Goal: Task Accomplishment & Management: Manage account settings

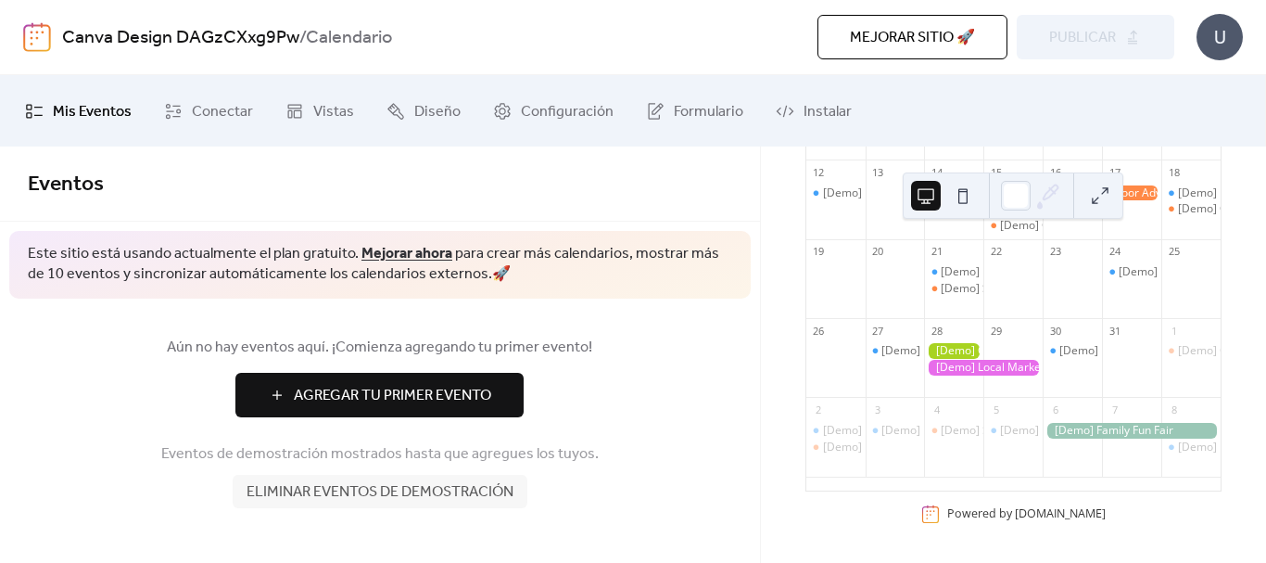
scroll to position [83, 0]
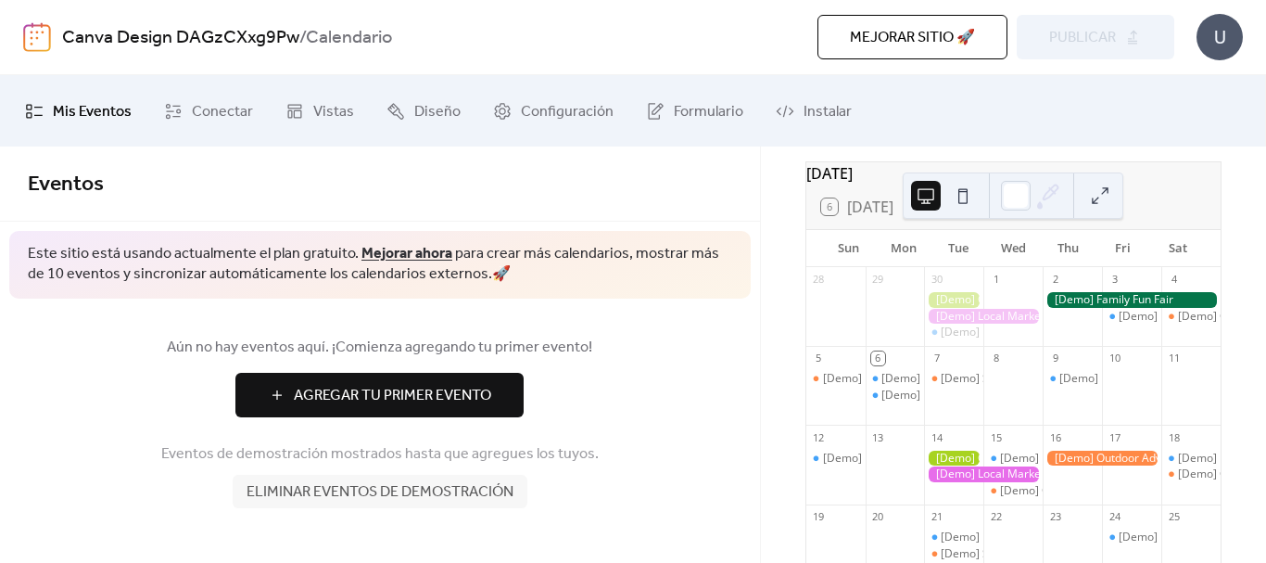
click at [345, 508] on button "Eliminar eventos de demostración" at bounding box center [380, 491] width 295 height 33
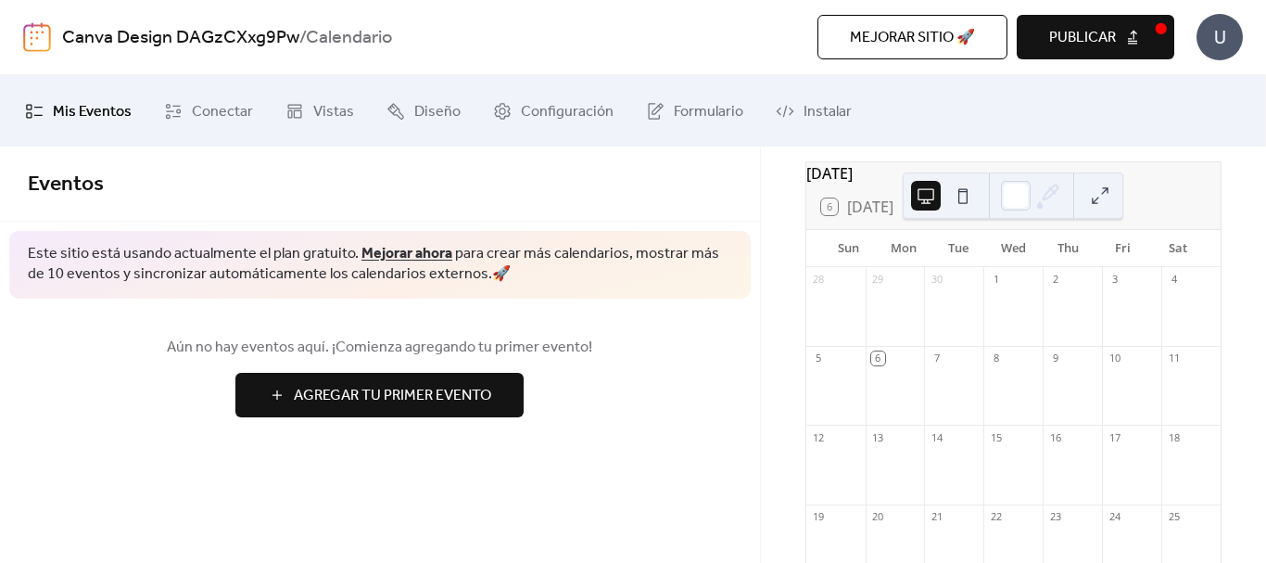
click at [373, 399] on span "Agregar Tu Primer Evento" at bounding box center [392, 396] width 197 height 22
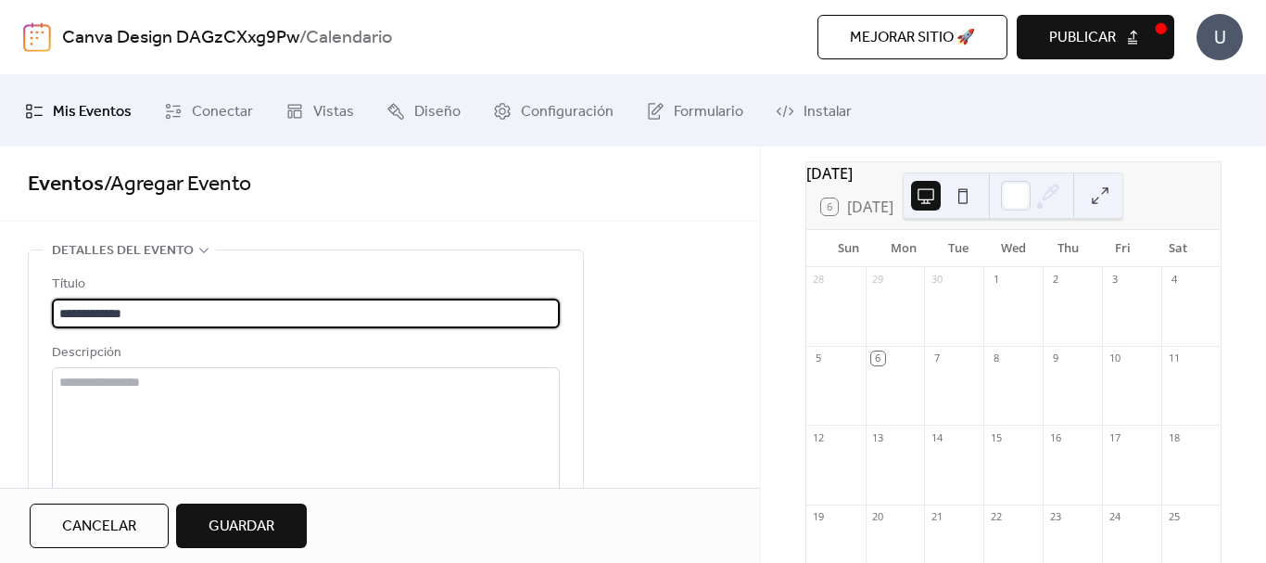
type input "**********"
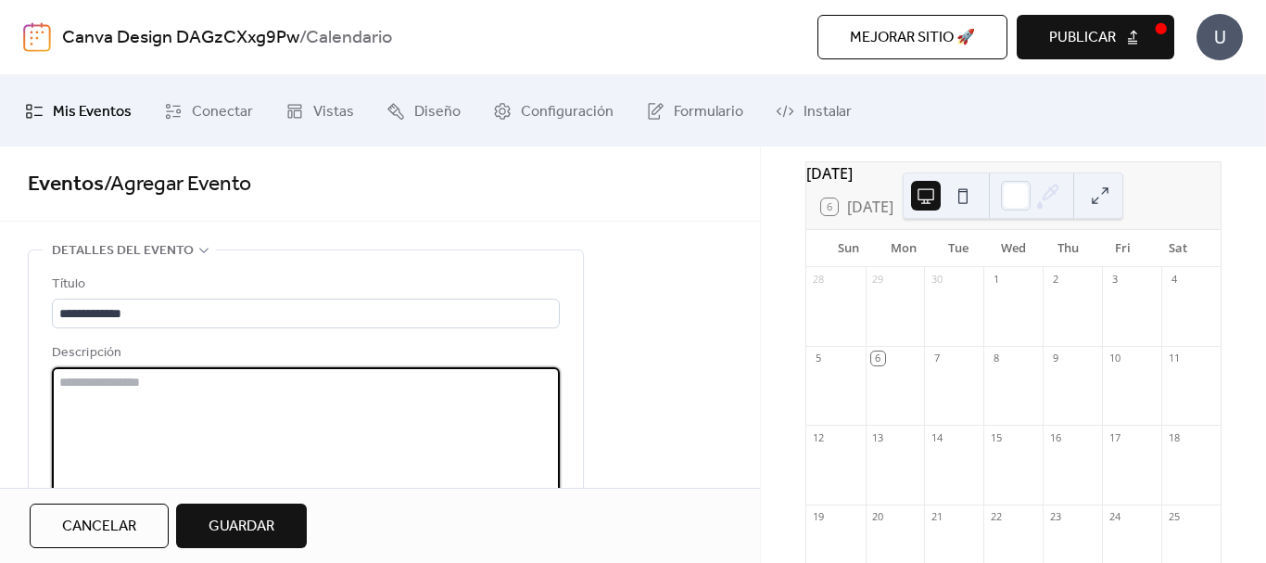
click at [373, 399] on textarea at bounding box center [306, 437] width 508 height 141
type textarea "**********"
click at [225, 535] on span "Guardar" at bounding box center [242, 526] width 66 height 22
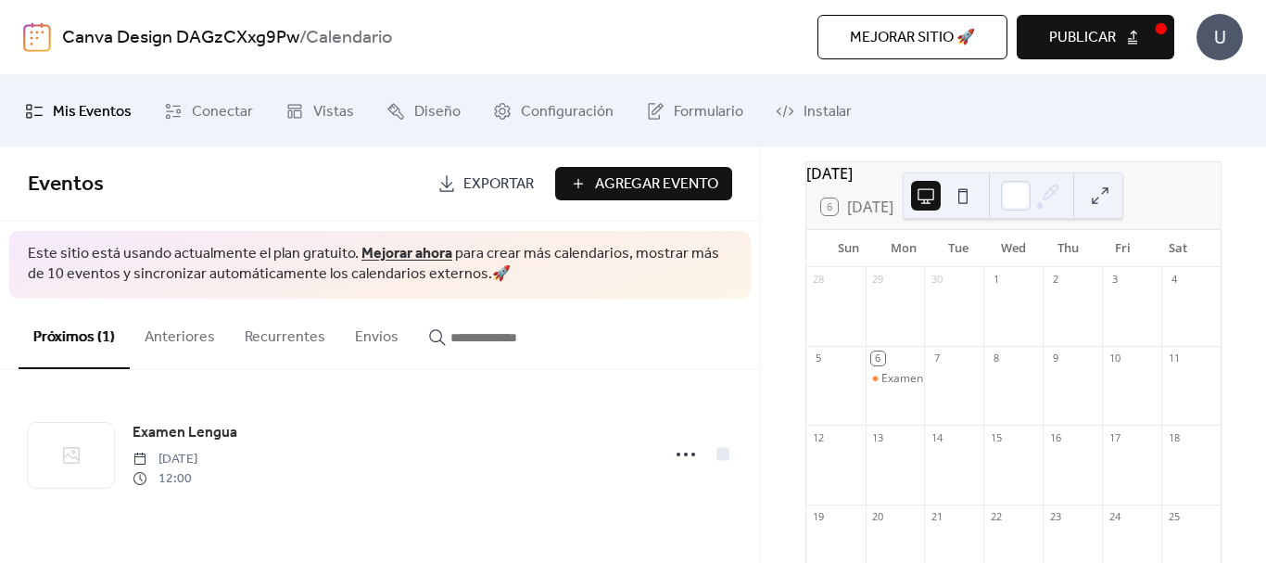
click at [613, 188] on span "Agregar Evento" at bounding box center [656, 184] width 123 height 22
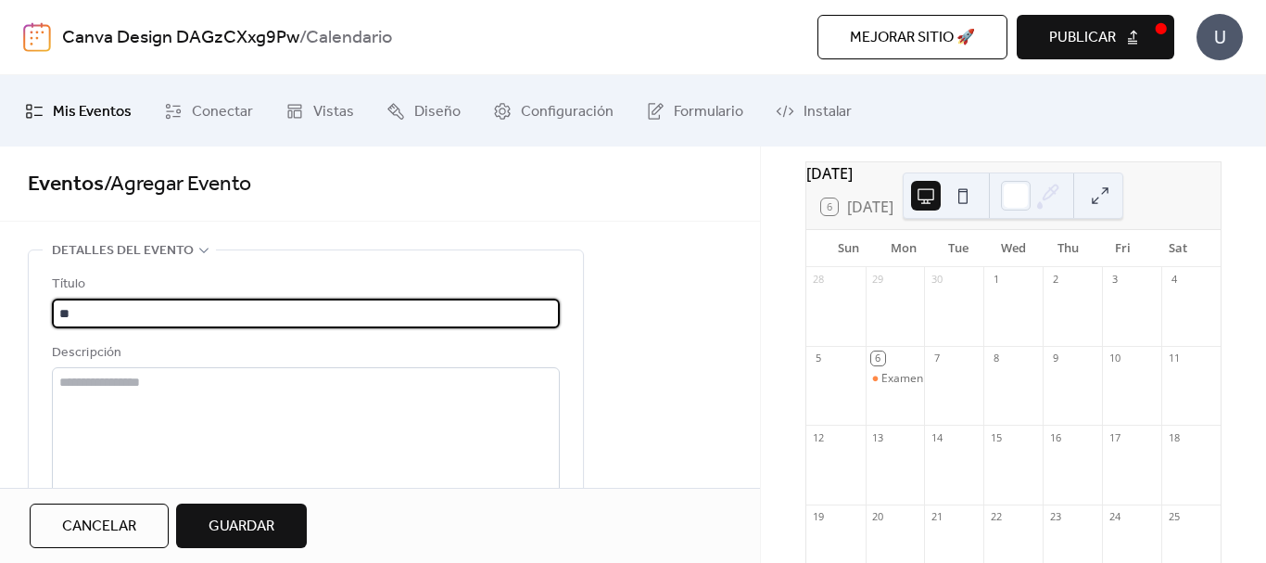
type input "*"
type input "**********"
click at [286, 373] on textarea at bounding box center [306, 437] width 508 height 141
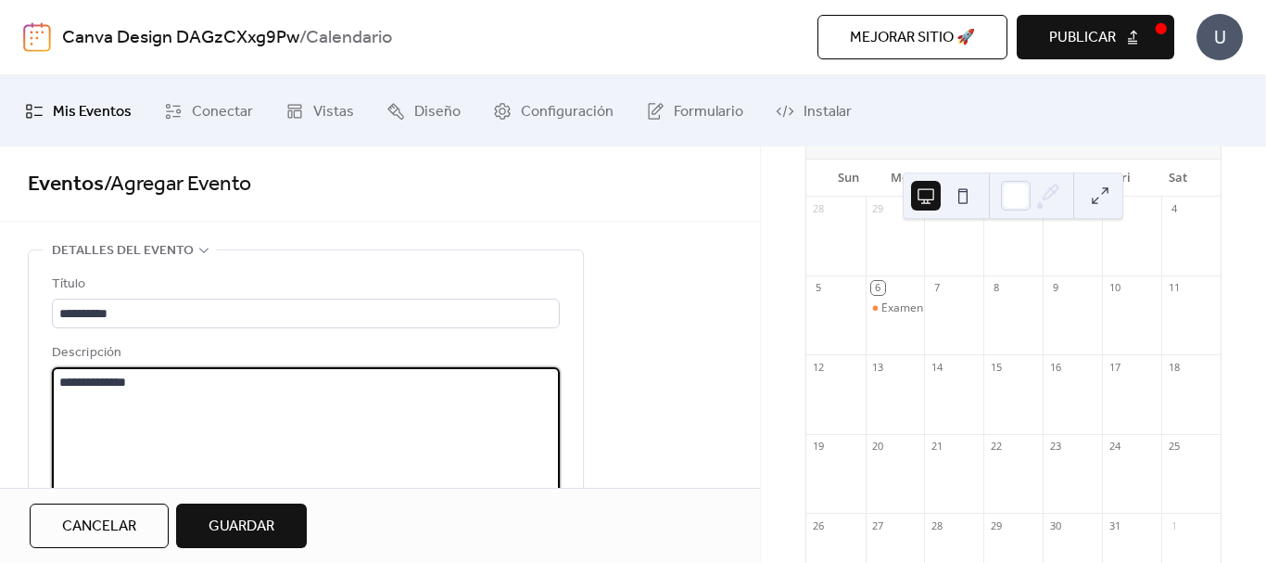
scroll to position [148, 0]
type textarea "**********"
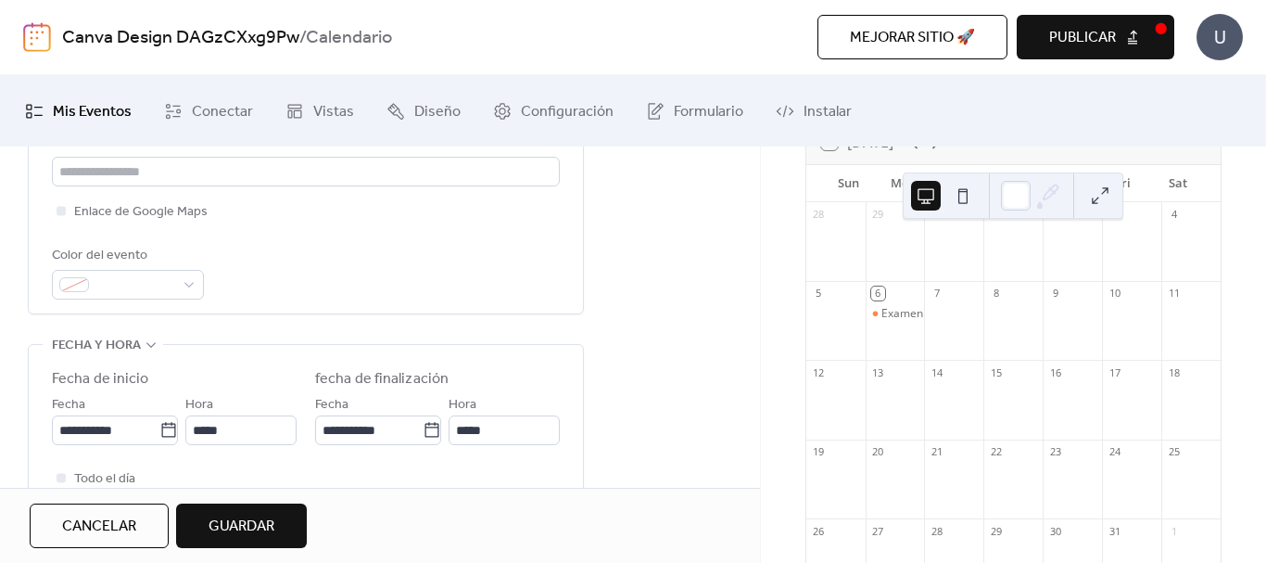
scroll to position [593, 0]
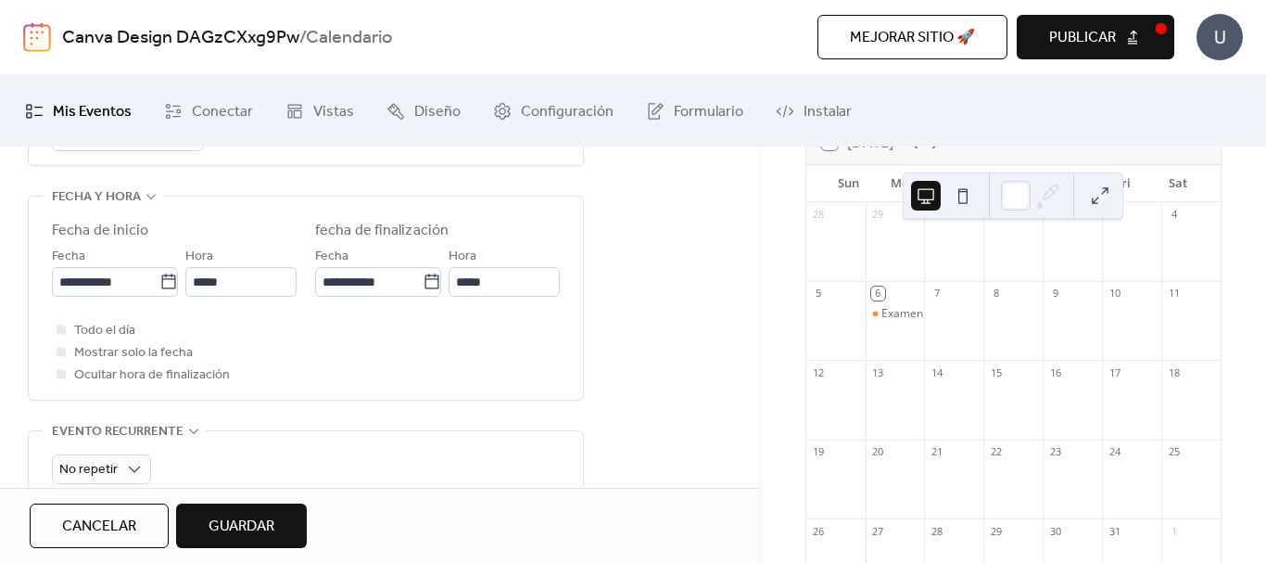
click at [231, 515] on span "Guardar" at bounding box center [242, 526] width 66 height 22
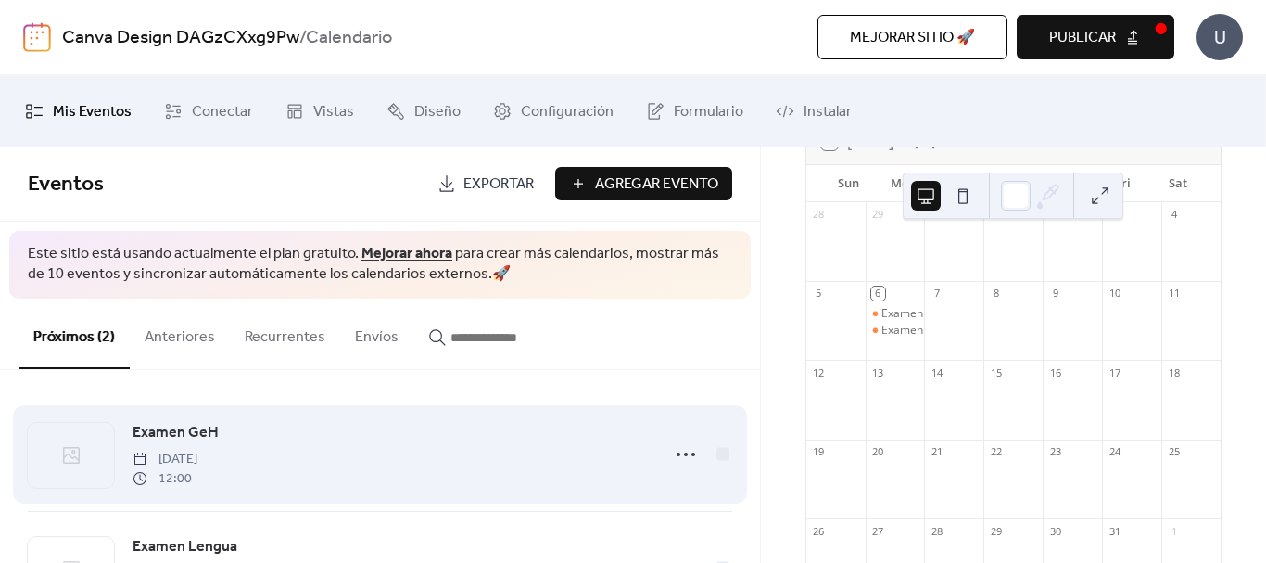
click at [379, 426] on div "Examen GeH [DATE] 12:00" at bounding box center [390, 454] width 515 height 67
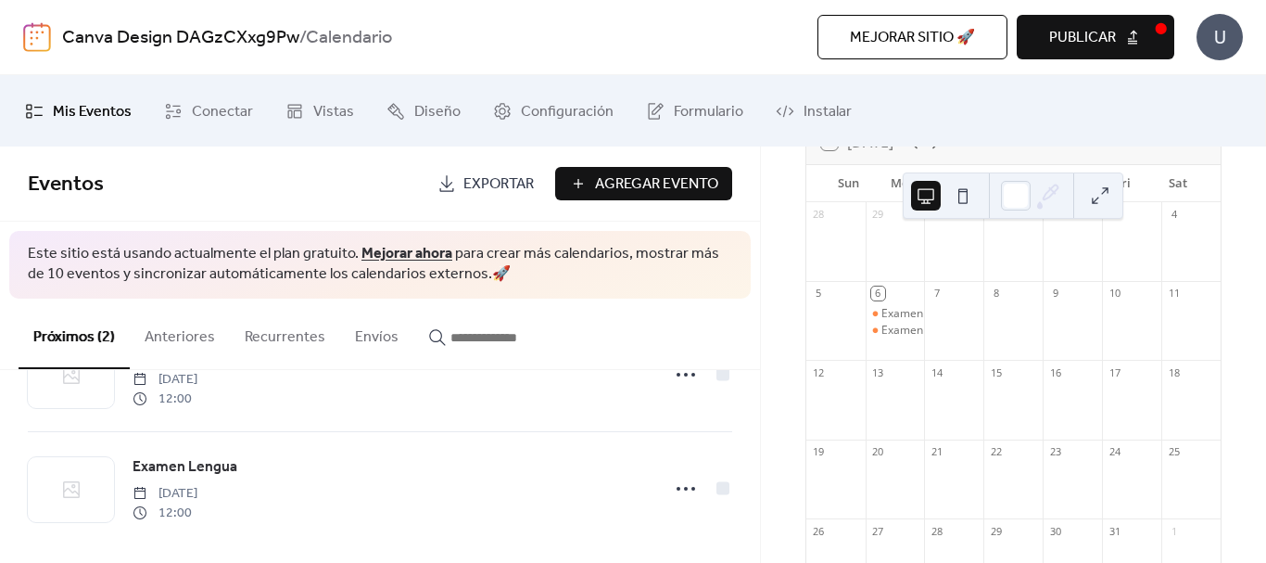
scroll to position [92, 0]
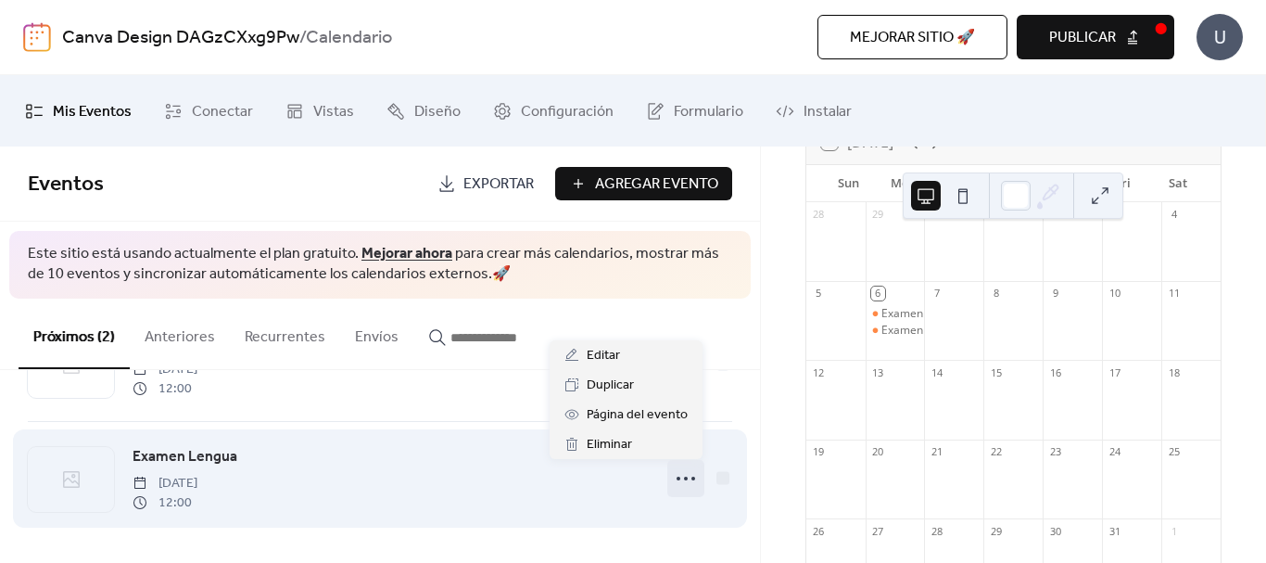
click at [683, 465] on icon at bounding box center [686, 478] width 30 height 30
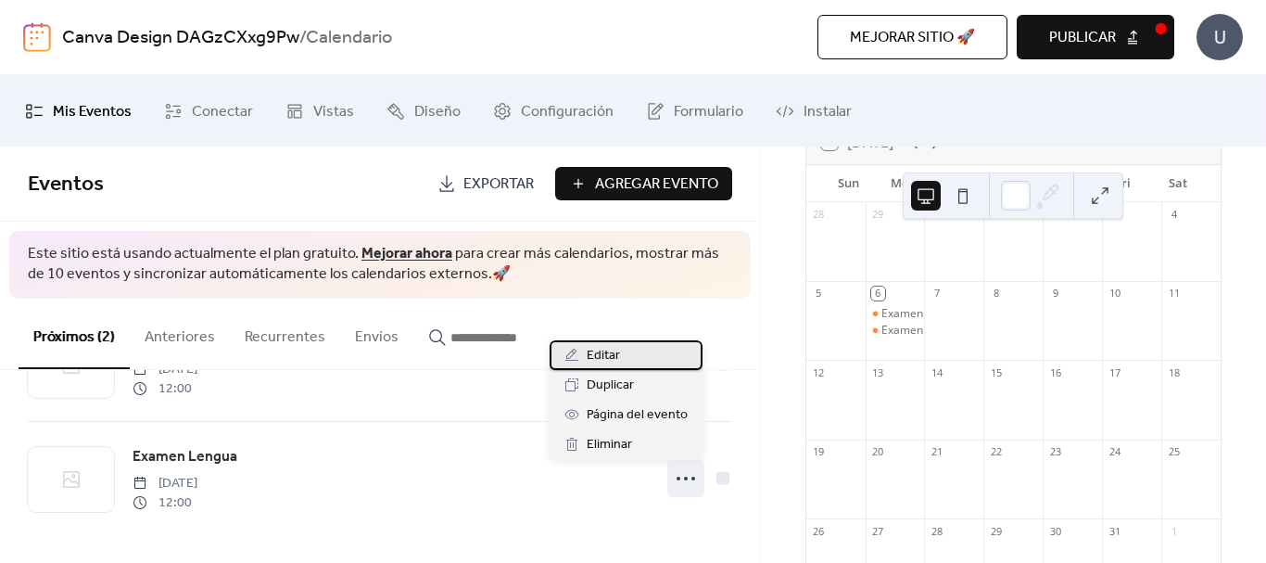
click at [627, 349] on div "Editar" at bounding box center [626, 355] width 153 height 30
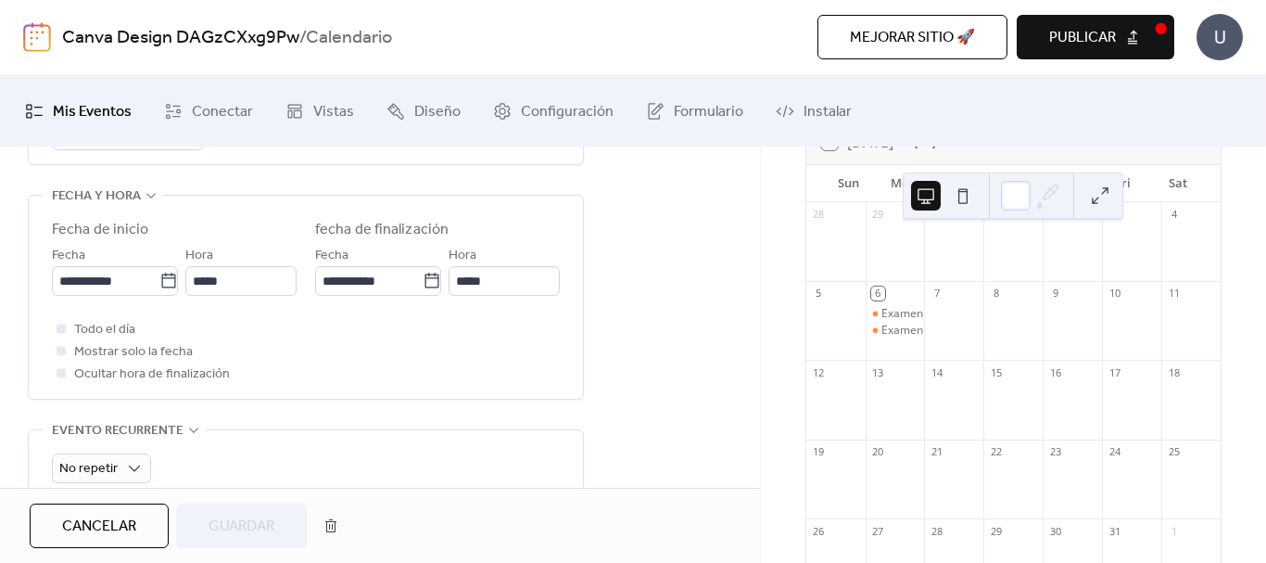
scroll to position [630, 0]
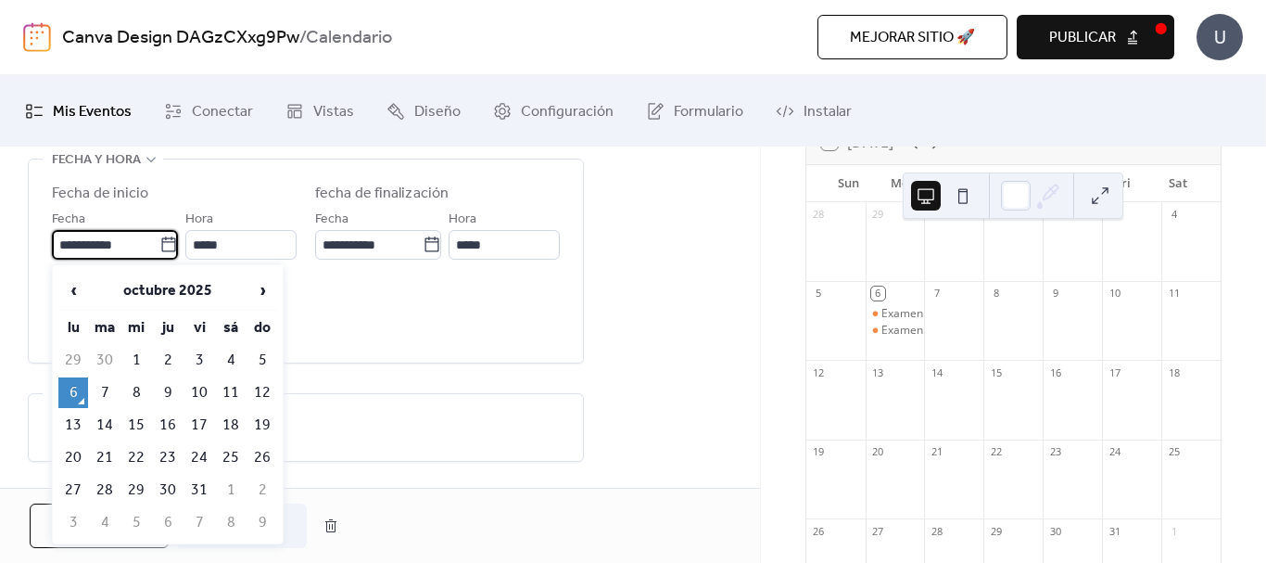
click at [65, 243] on input "**********" at bounding box center [106, 245] width 108 height 30
click at [139, 380] on td "8" at bounding box center [136, 392] width 30 height 31
type input "**********"
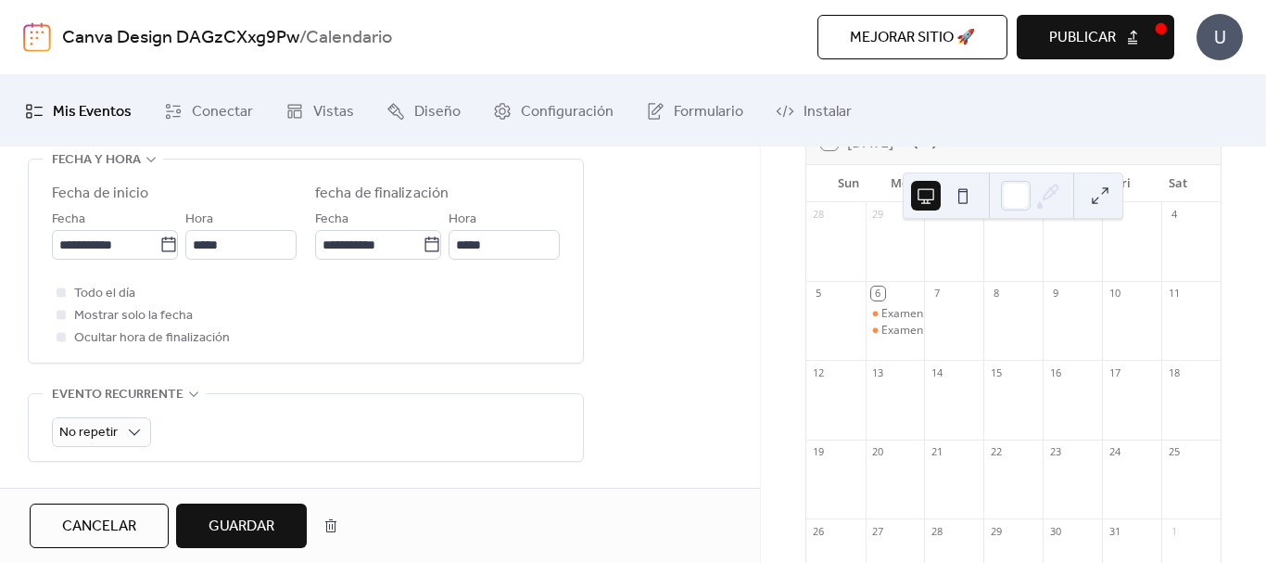
click at [250, 515] on span "Guardar" at bounding box center [242, 526] width 66 height 22
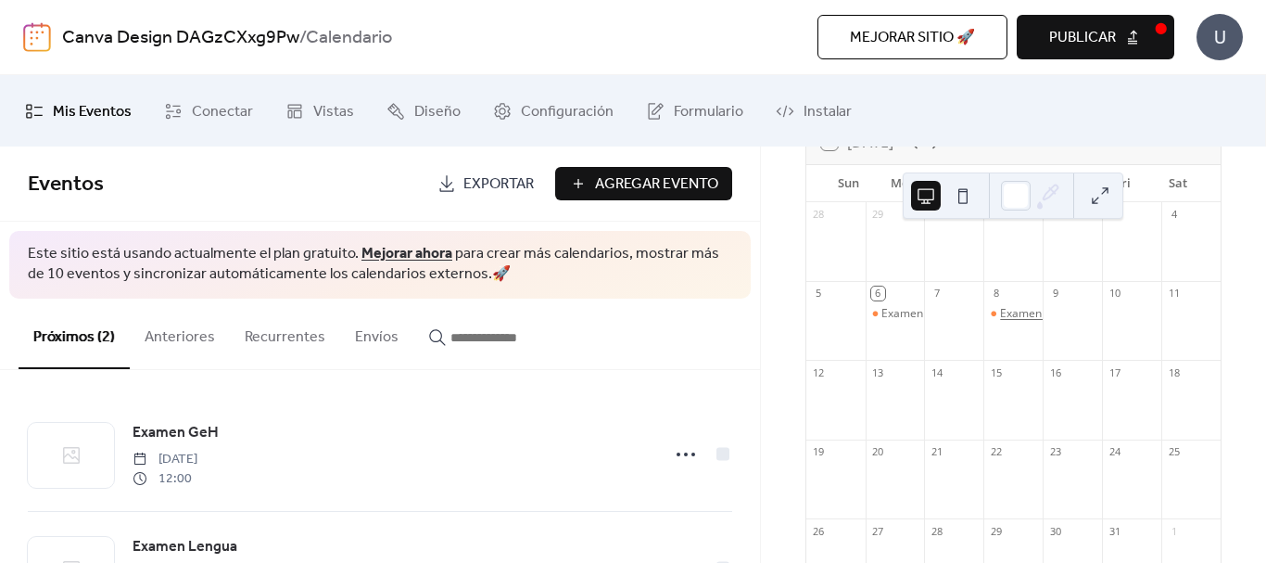
click at [1002, 318] on div "Examen Lengua" at bounding box center [1041, 314] width 82 height 16
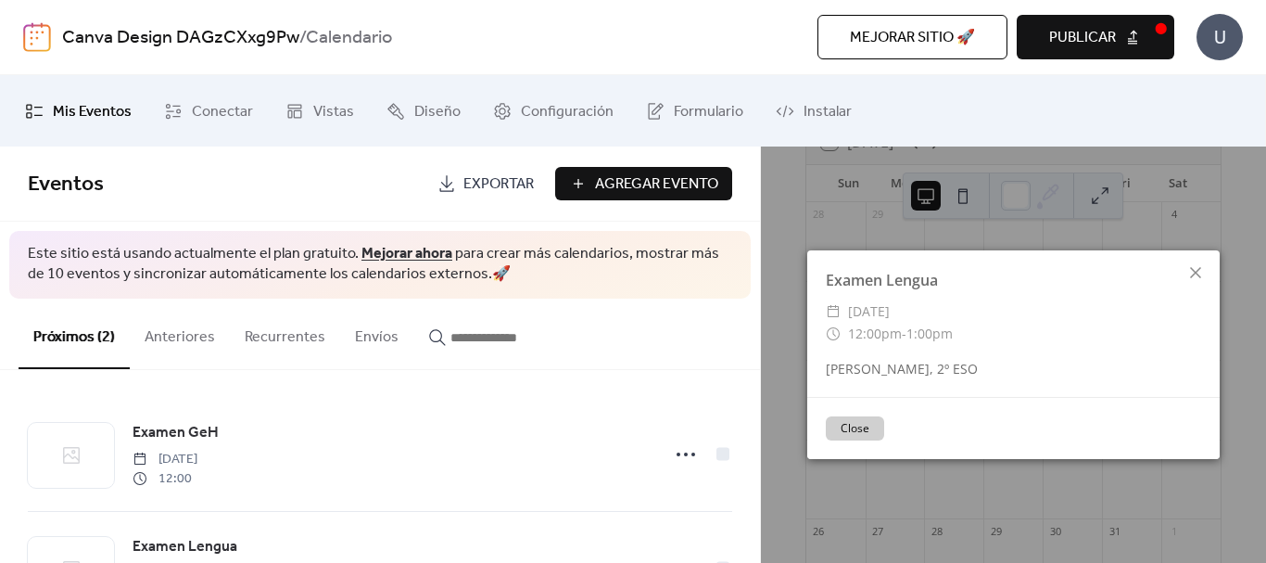
click at [1046, 175] on div "Examen Lengua ​ [DATE] ​ 12:00pm - 1:00pm [PERSON_NAME], 2º ESO Close" at bounding box center [1013, 354] width 505 height 416
click at [1190, 275] on icon at bounding box center [1195, 272] width 22 height 22
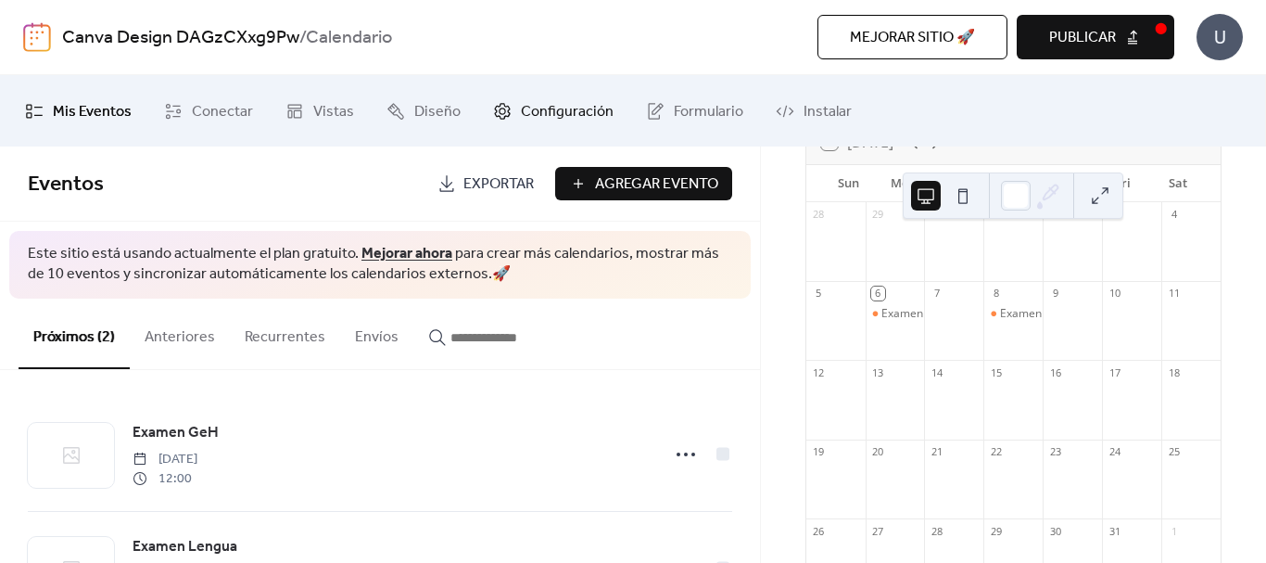
click at [580, 121] on span "Configuración" at bounding box center [567, 111] width 93 height 29
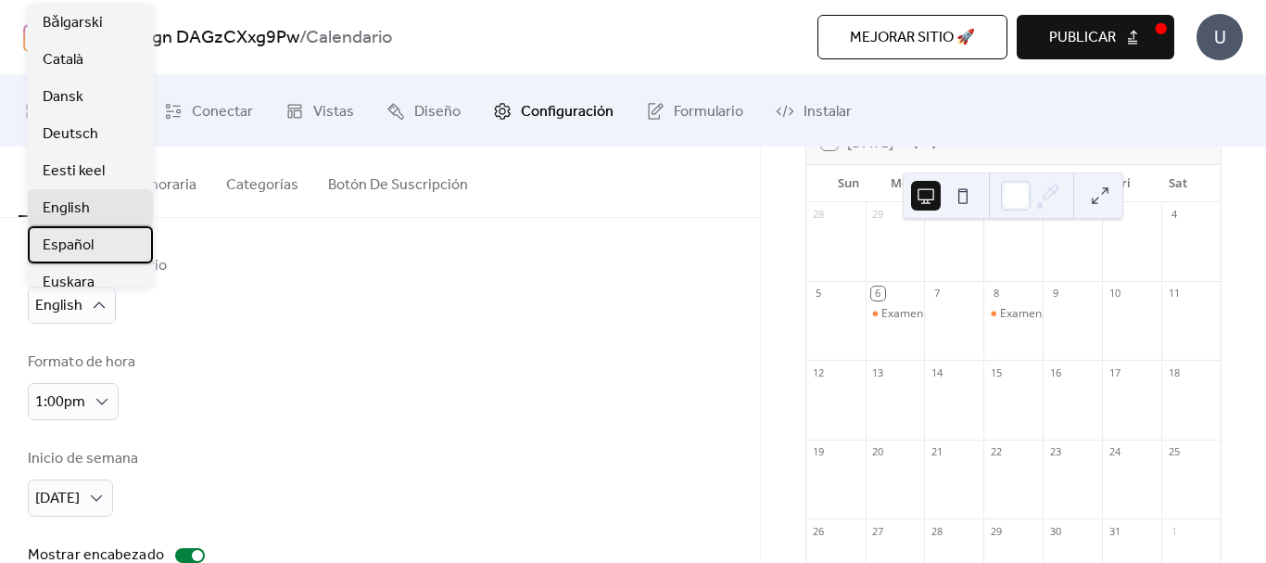
drag, startPoint x: 76, startPoint y: 314, endPoint x: 44, endPoint y: 241, distance: 80.1
click at [44, 241] on span "Español" at bounding box center [68, 245] width 51 height 22
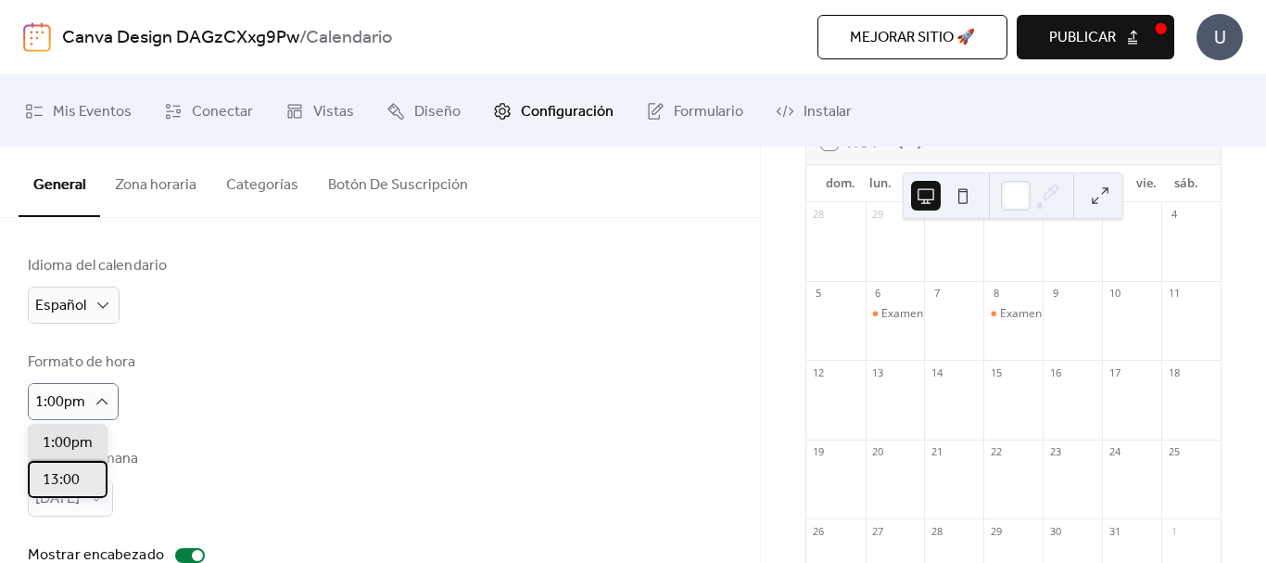
click at [78, 472] on span "13:00" at bounding box center [61, 480] width 37 height 22
click at [202, 440] on div "Idioma del calendario Español Formato de hora 13:00 Inicio de semana [DATE] Mos…" at bounding box center [380, 527] width 704 height 544
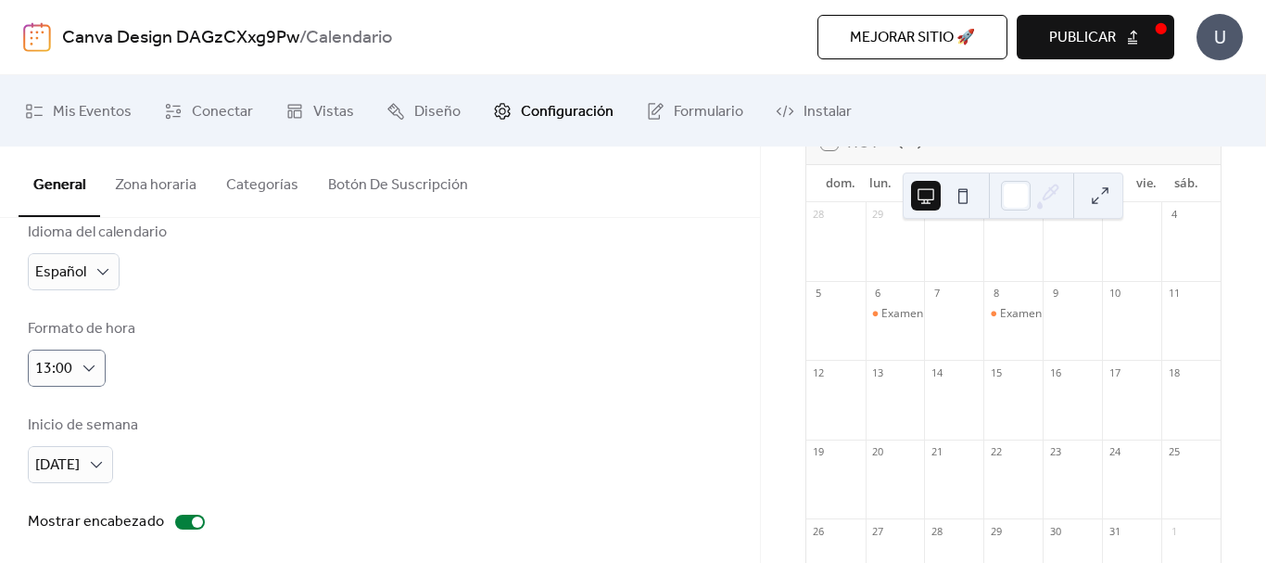
scroll to position [37, 0]
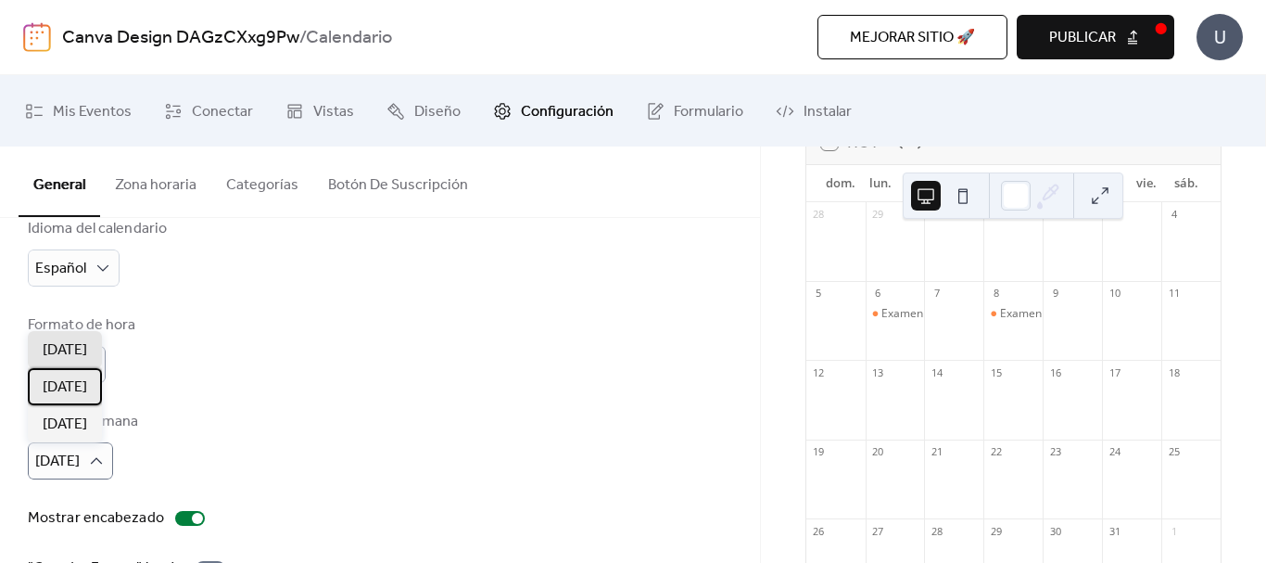
click at [84, 390] on div "[DATE]" at bounding box center [65, 386] width 74 height 37
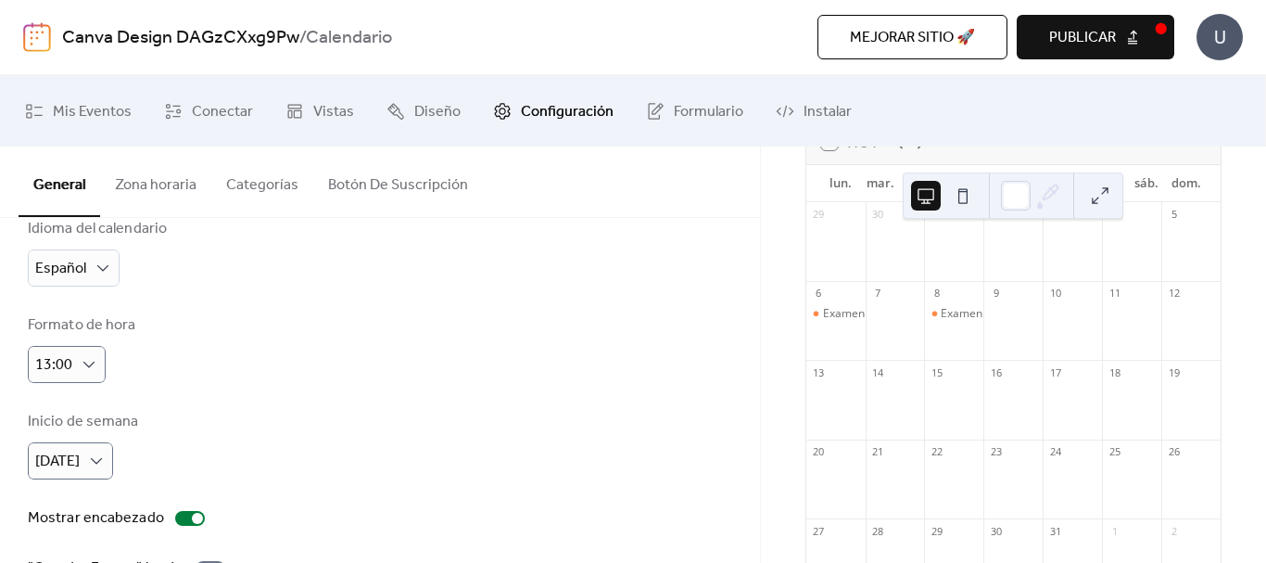
click at [387, 411] on div "Inicio de semana [DATE]" at bounding box center [380, 445] width 704 height 69
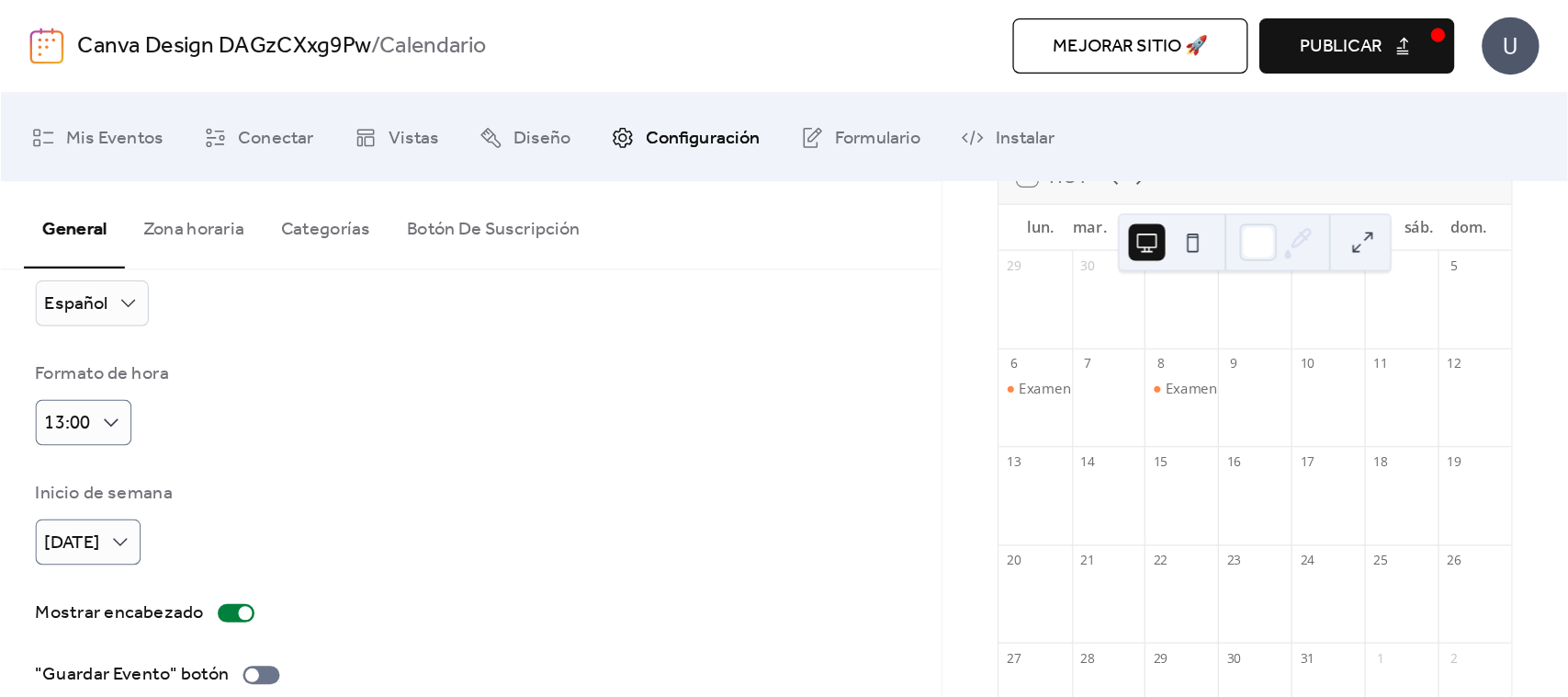
scroll to position [0, 0]
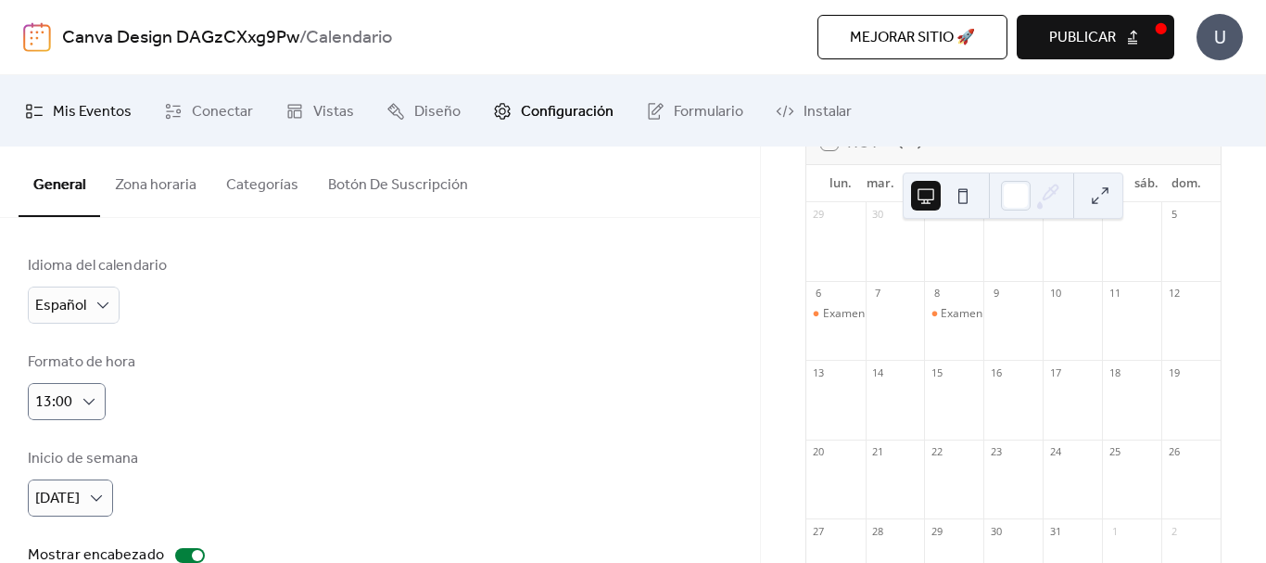
click at [82, 114] on span "Mis Eventos" at bounding box center [92, 111] width 79 height 29
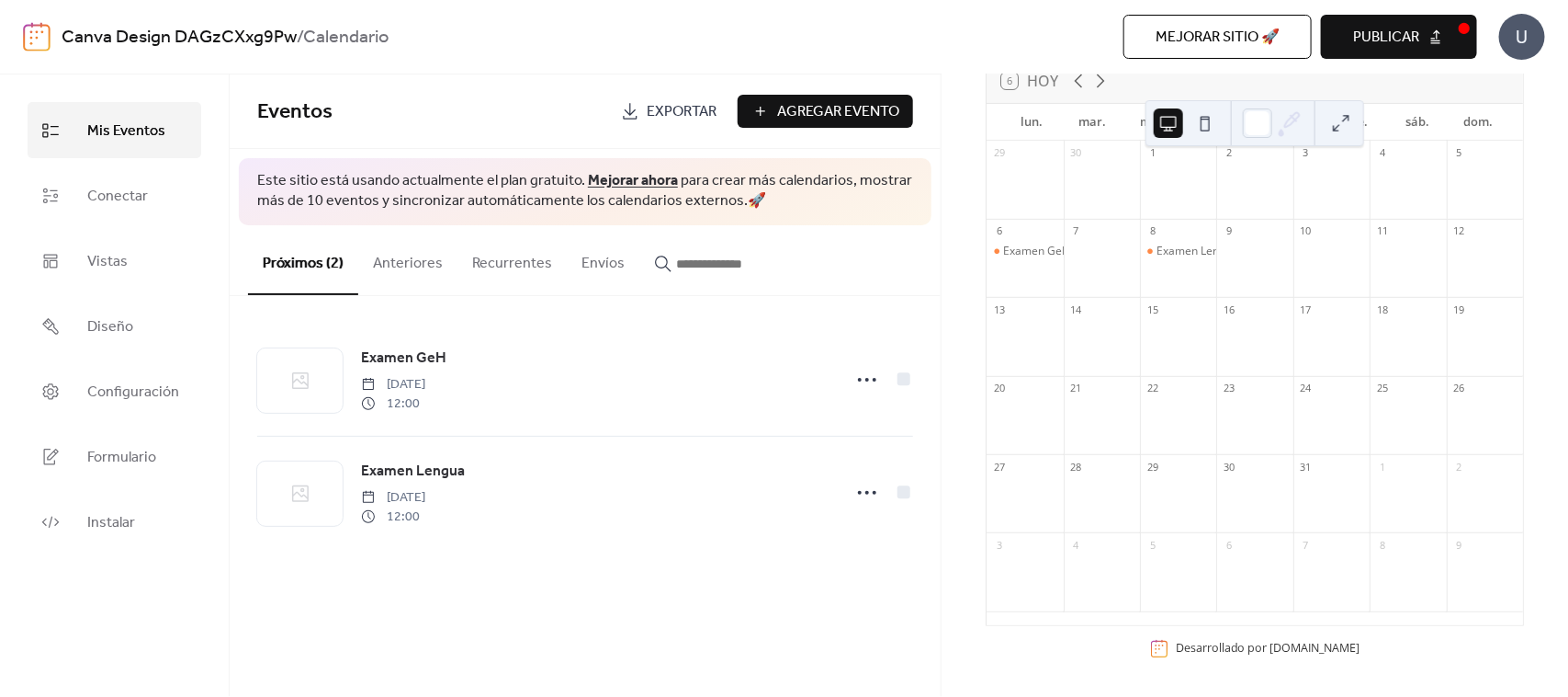
scroll to position [127, 0]
click at [840, 117] on span "Agregar Evento" at bounding box center [838, 112] width 122 height 22
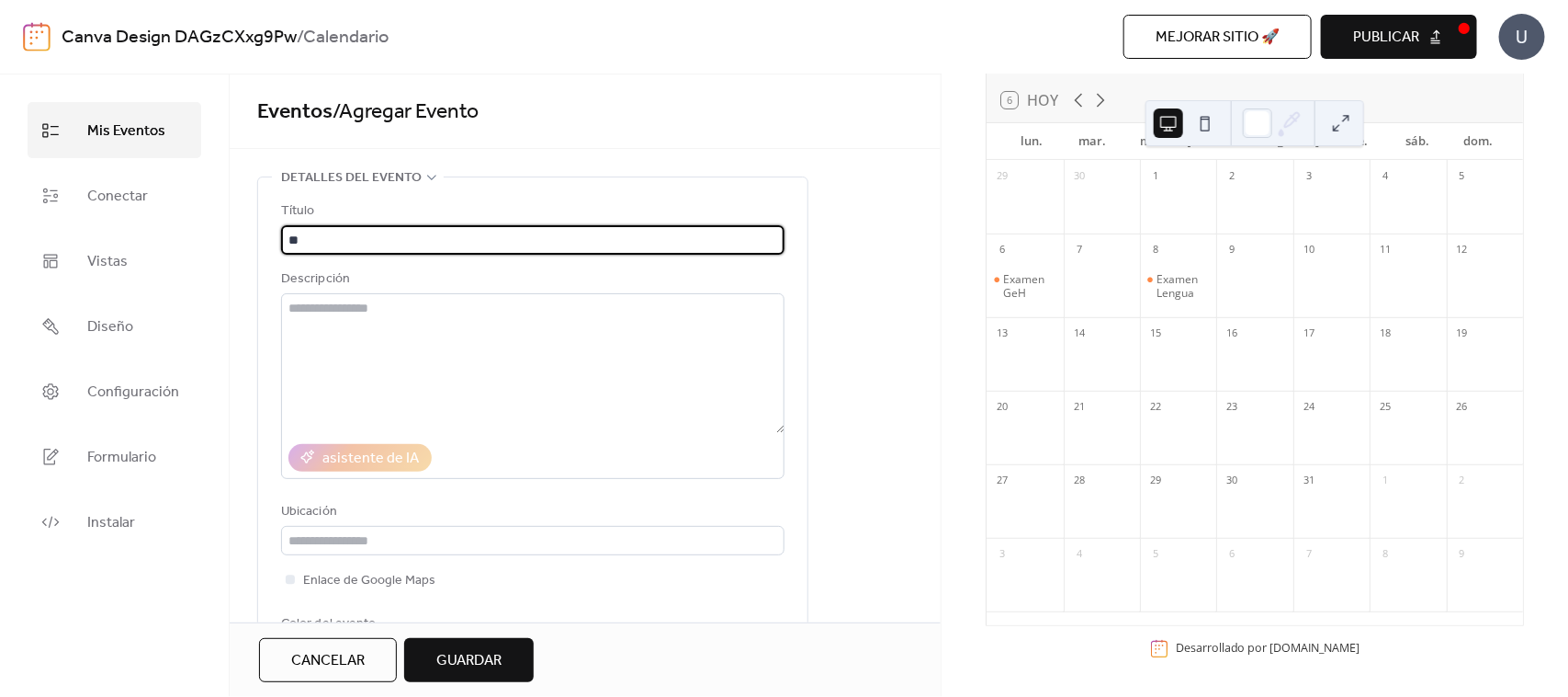
type input "*"
type input "**********"
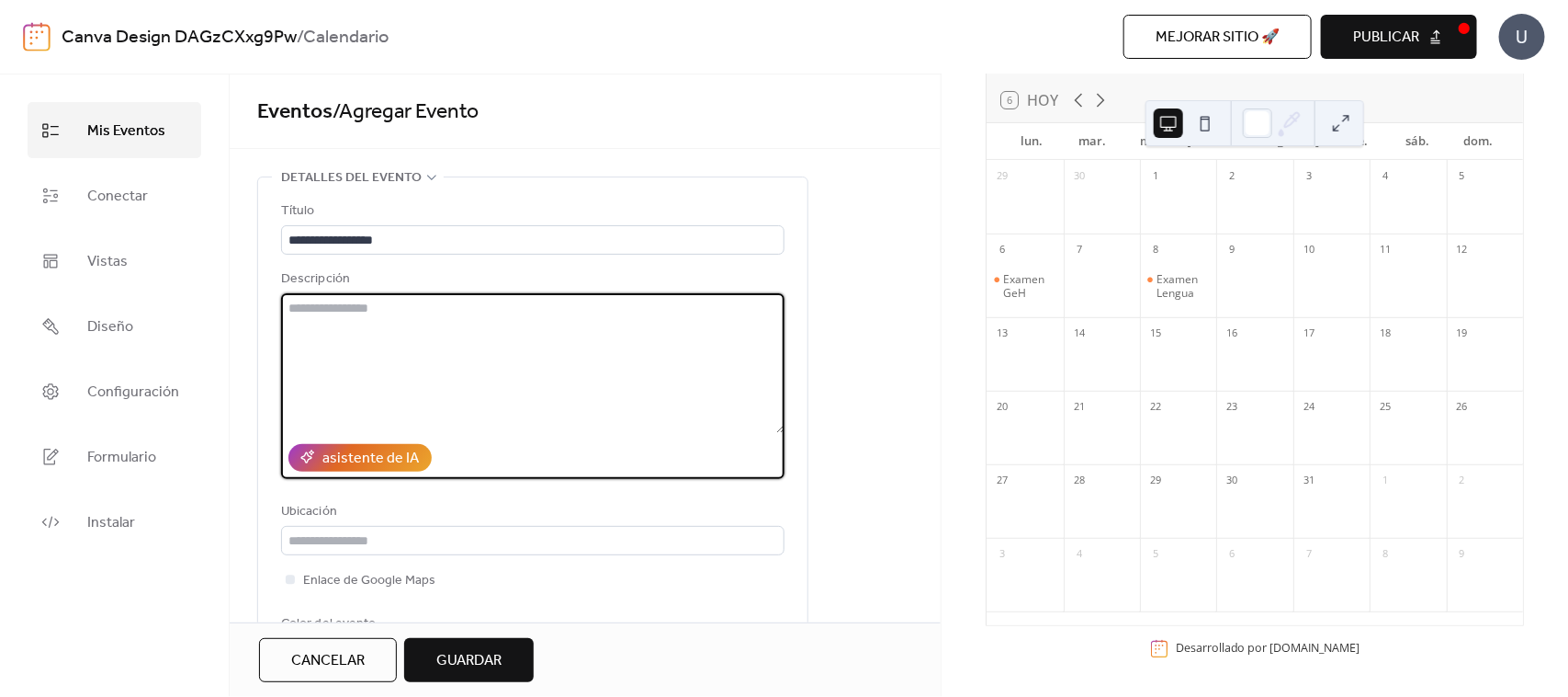
click at [408, 320] on textarea at bounding box center [533, 363] width 504 height 140
type textarea "**********"
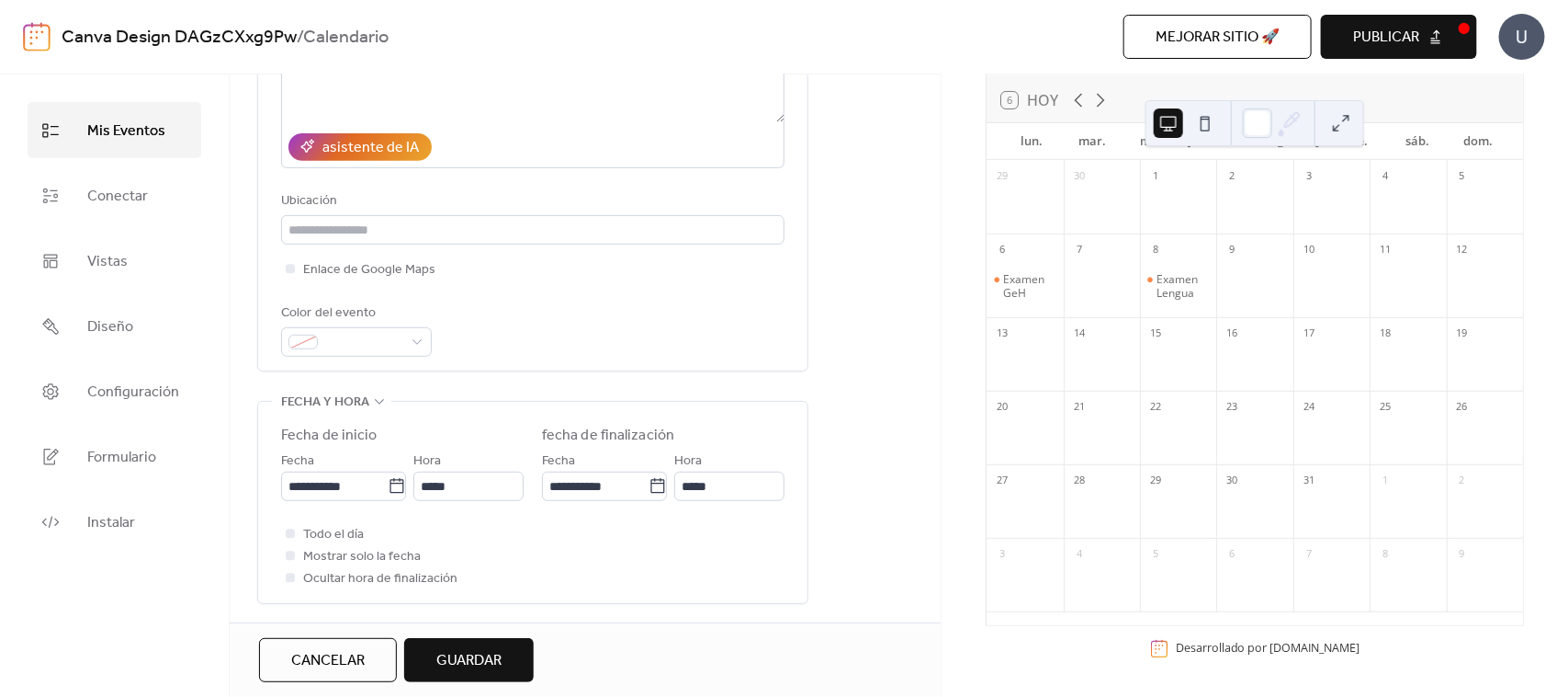
scroll to position [324, 0]
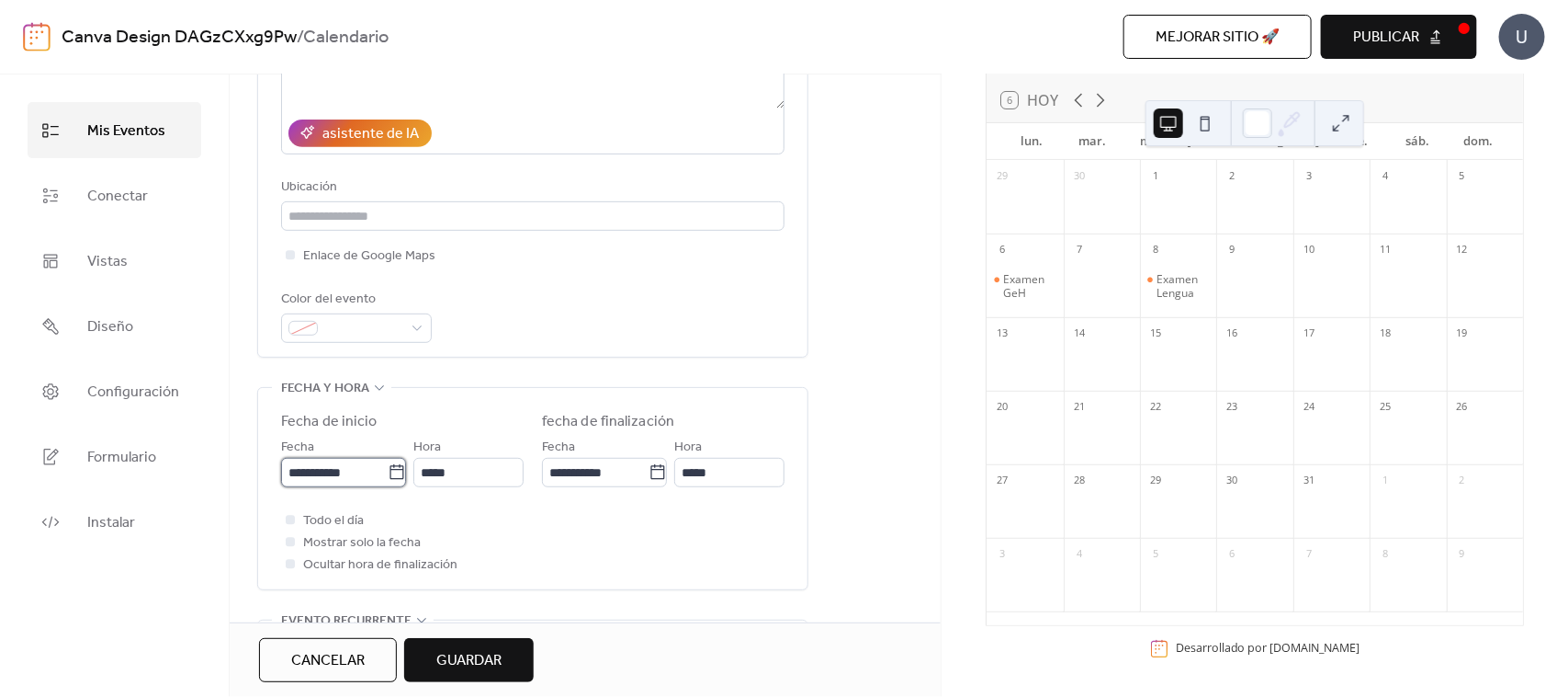
click at [319, 471] on input "**********" at bounding box center [335, 473] width 107 height 30
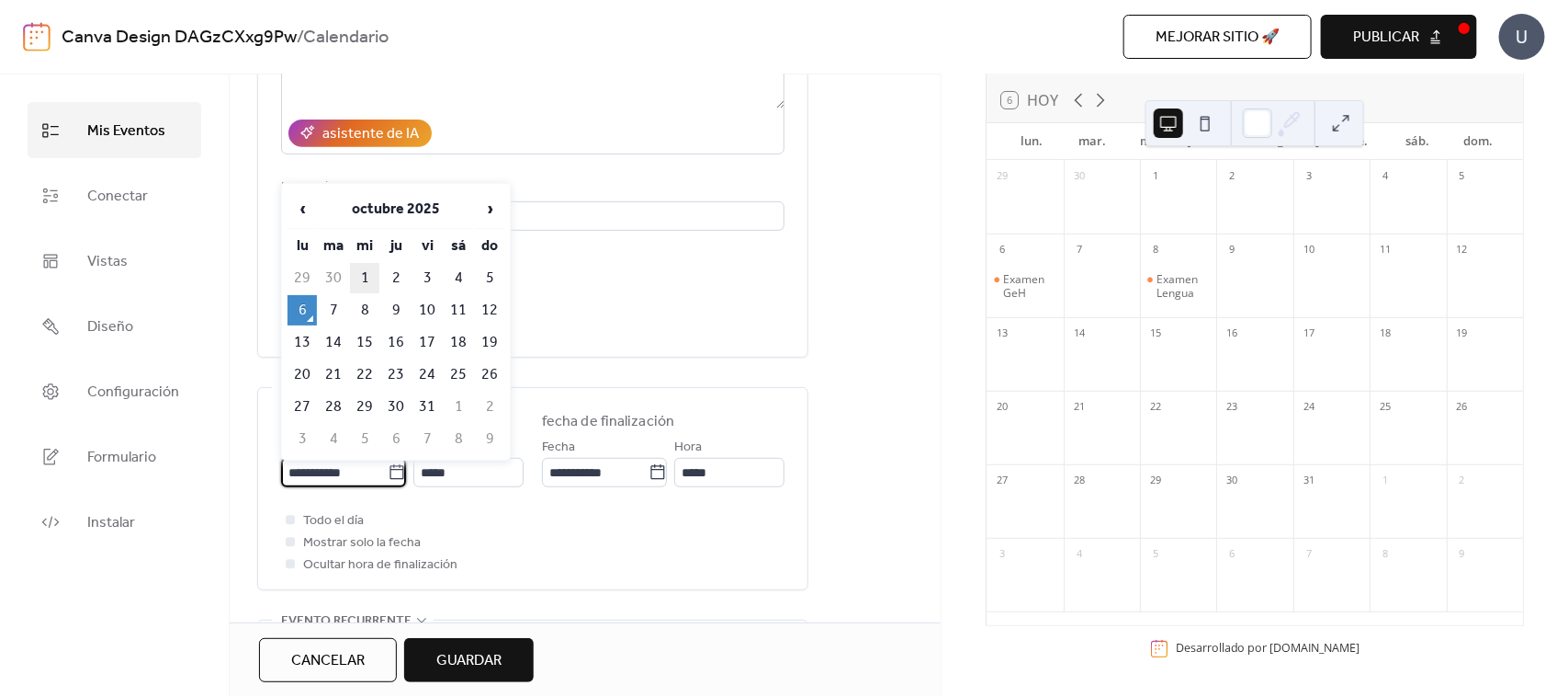
click at [361, 278] on td "1" at bounding box center [365, 278] width 30 height 31
type input "**********"
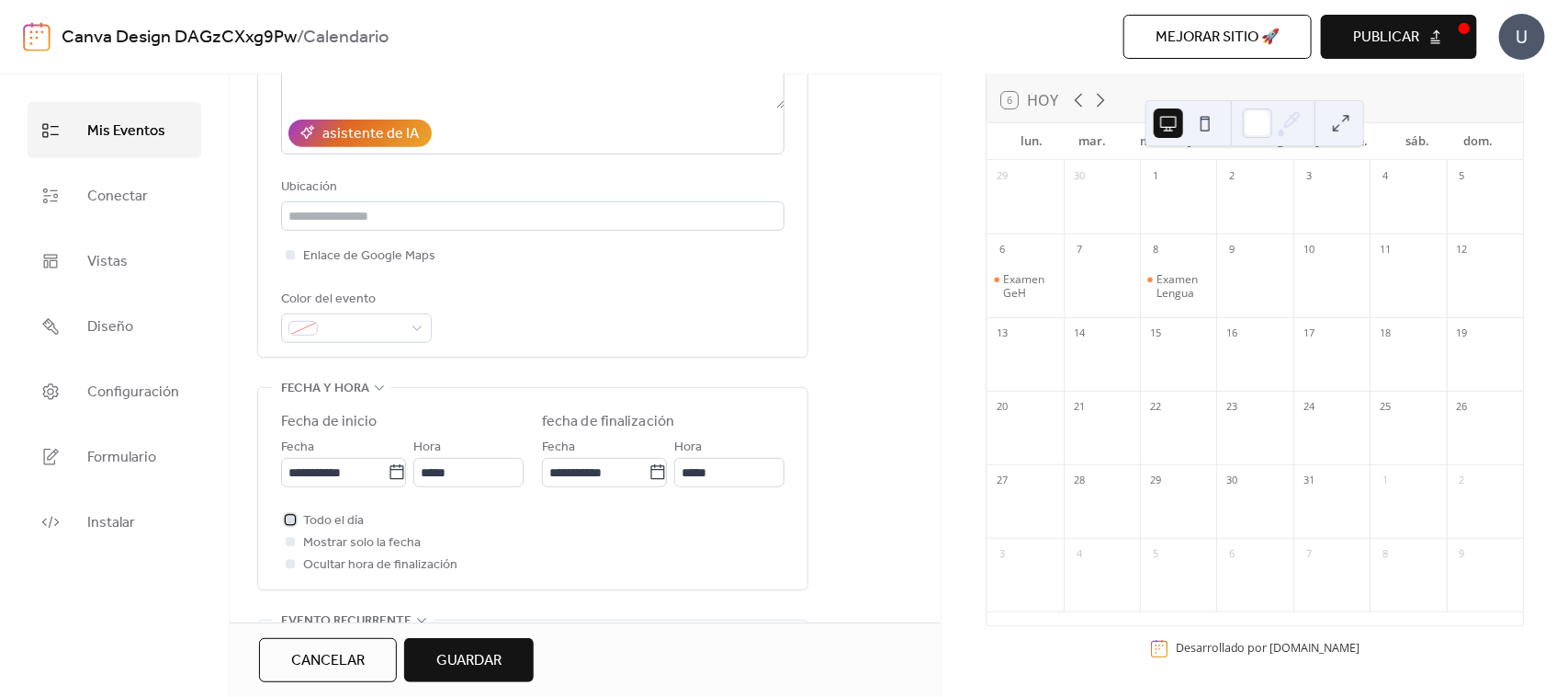
click at [299, 513] on label "Todo el día" at bounding box center [322, 520] width 82 height 22
click at [305, 539] on span "Mostrar solo la fecha" at bounding box center [362, 543] width 118 height 22
click at [510, 557] on button "Guardar" at bounding box center [469, 659] width 130 height 44
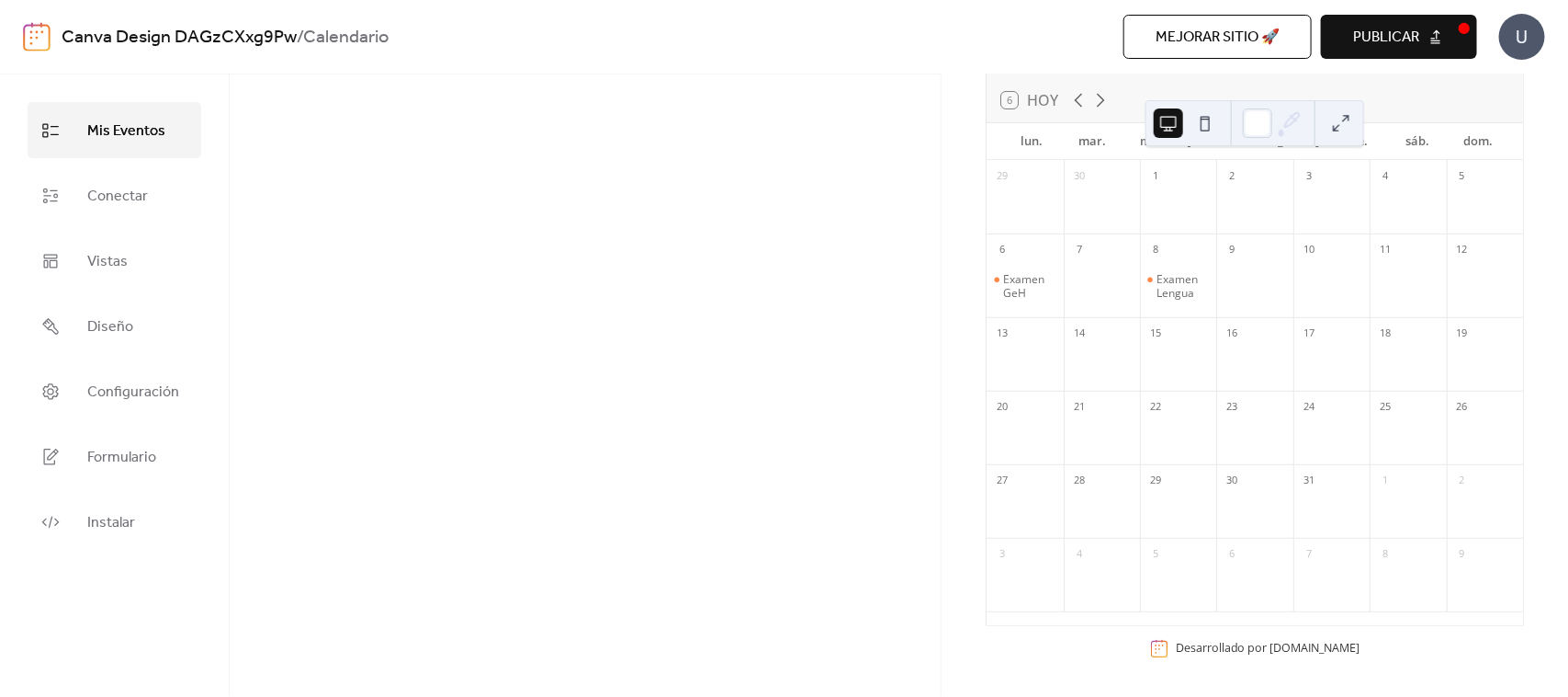
scroll to position [147, 0]
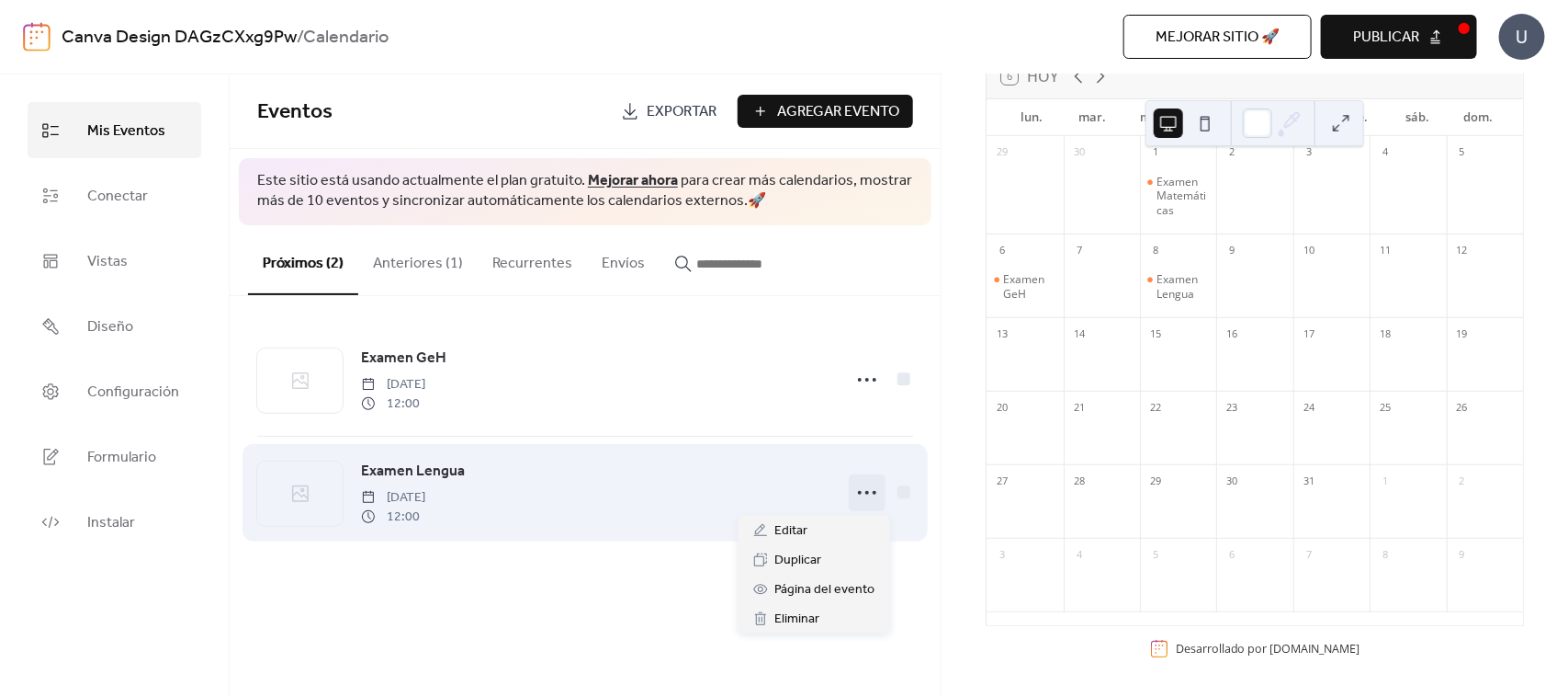
click at [872, 497] on icon at bounding box center [867, 493] width 30 height 30
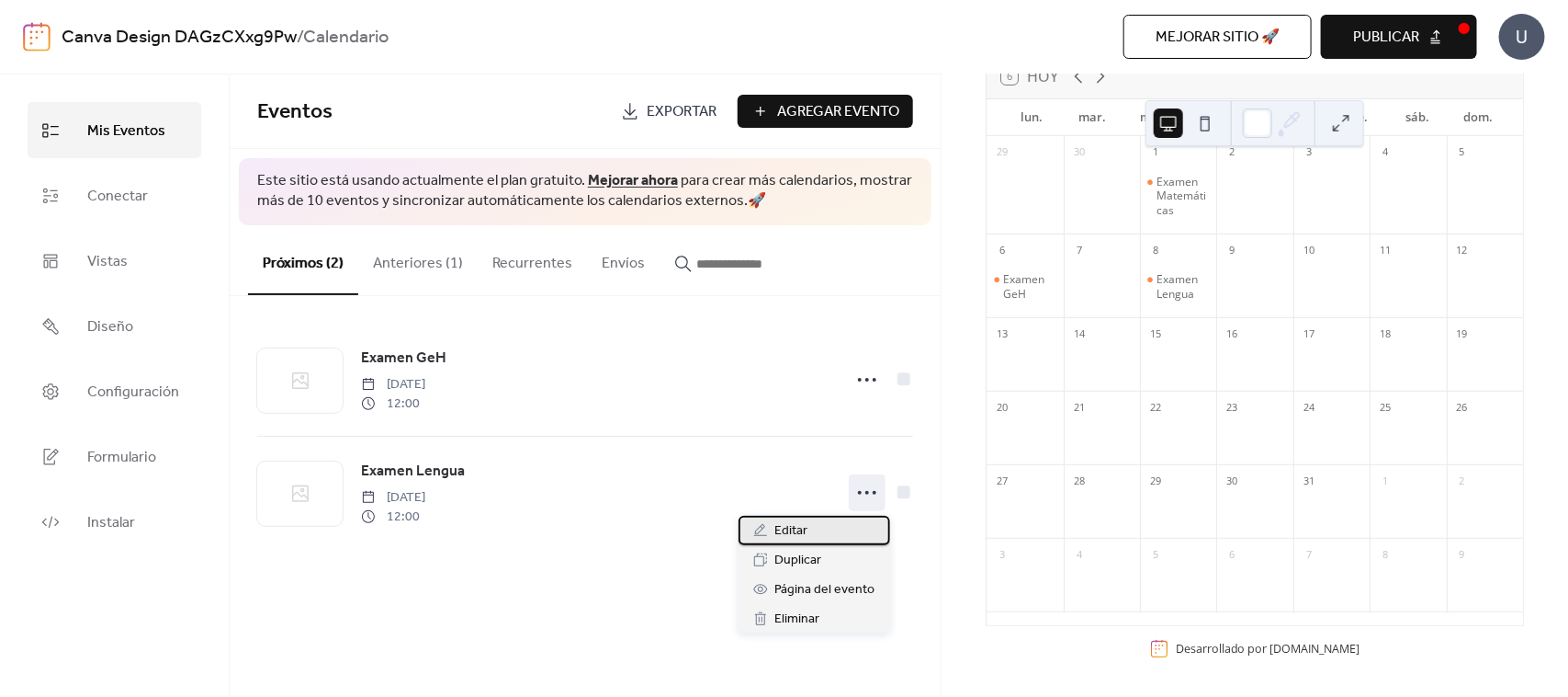
click at [837, 522] on div "Editar" at bounding box center [814, 530] width 152 height 30
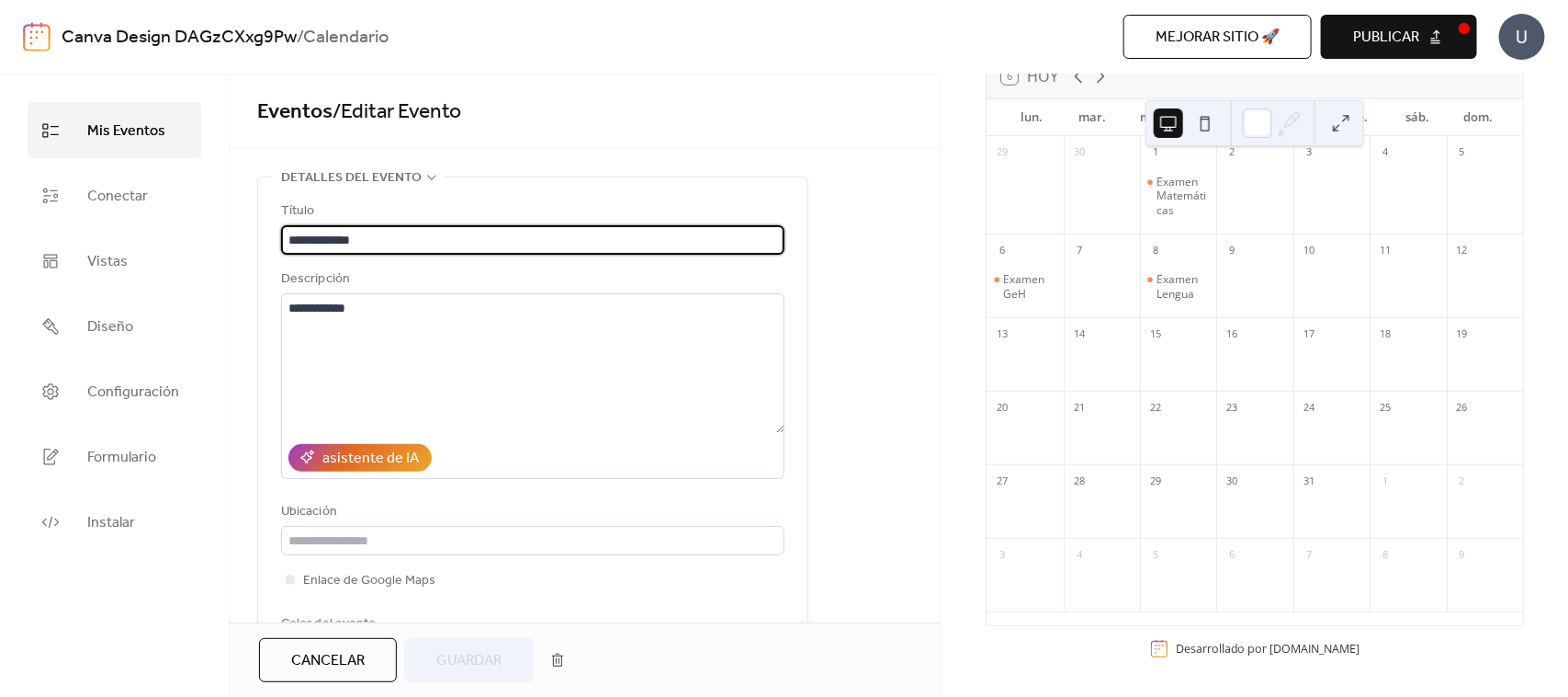
click at [742, 557] on div "**********" at bounding box center [533, 433] width 504 height 467
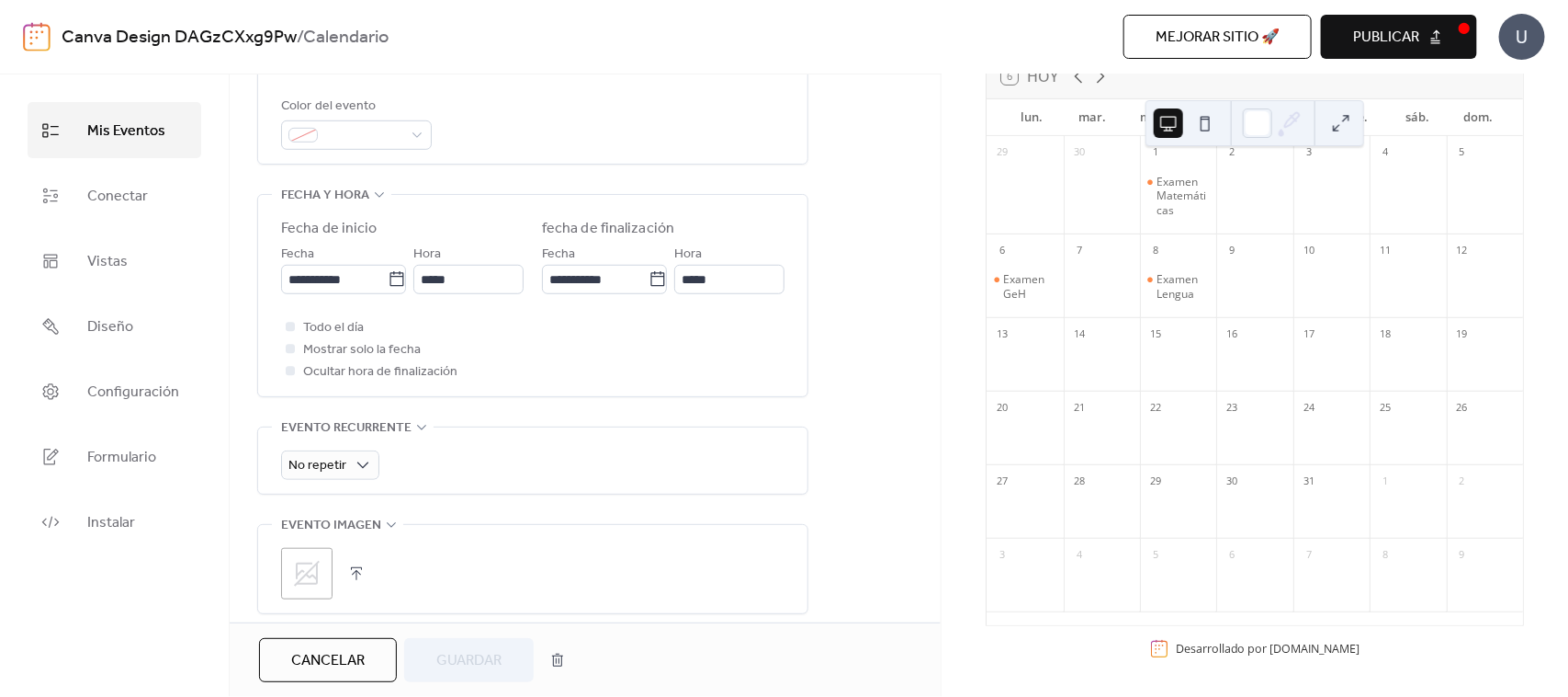
scroll to position [597, 0]
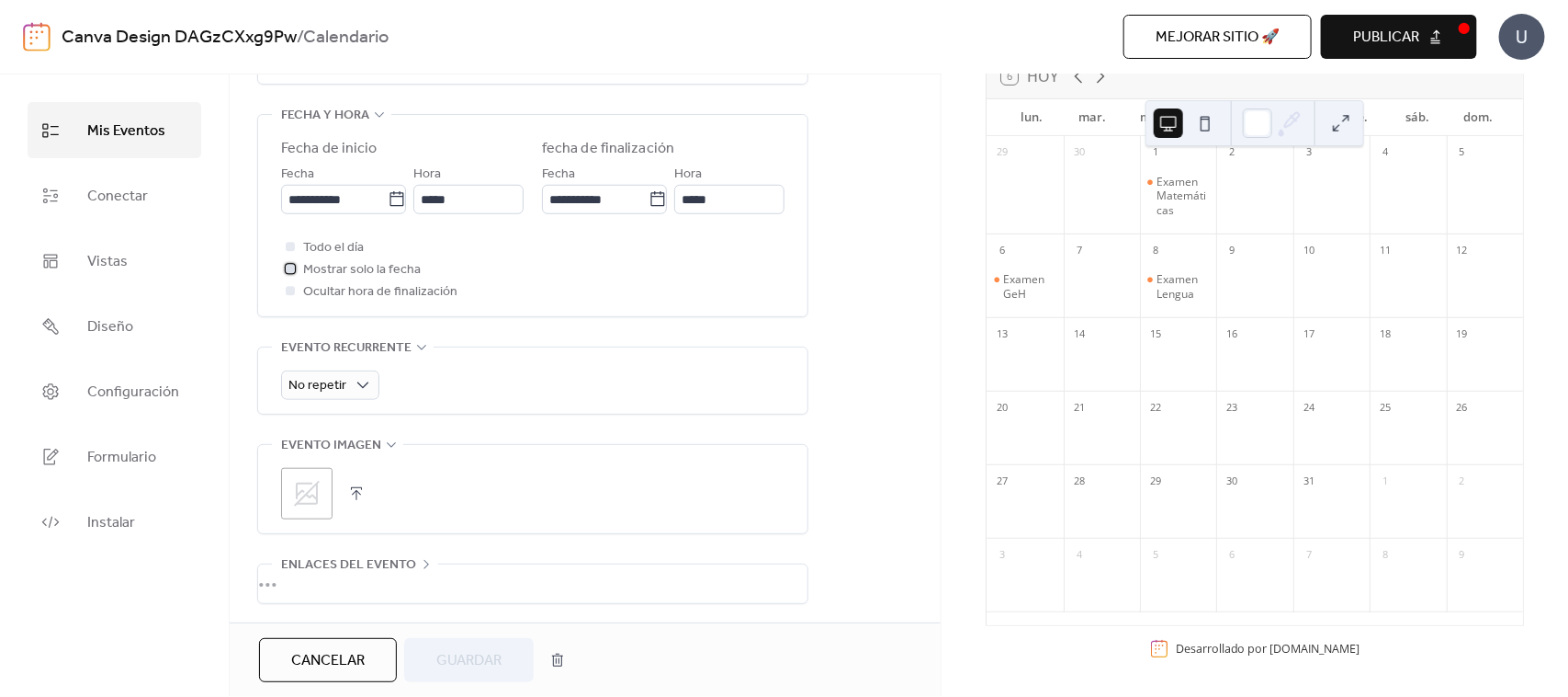
click at [340, 273] on span "Mostrar solo la fecha" at bounding box center [362, 270] width 118 height 22
click at [428, 557] on button "Guardar" at bounding box center [469, 659] width 130 height 44
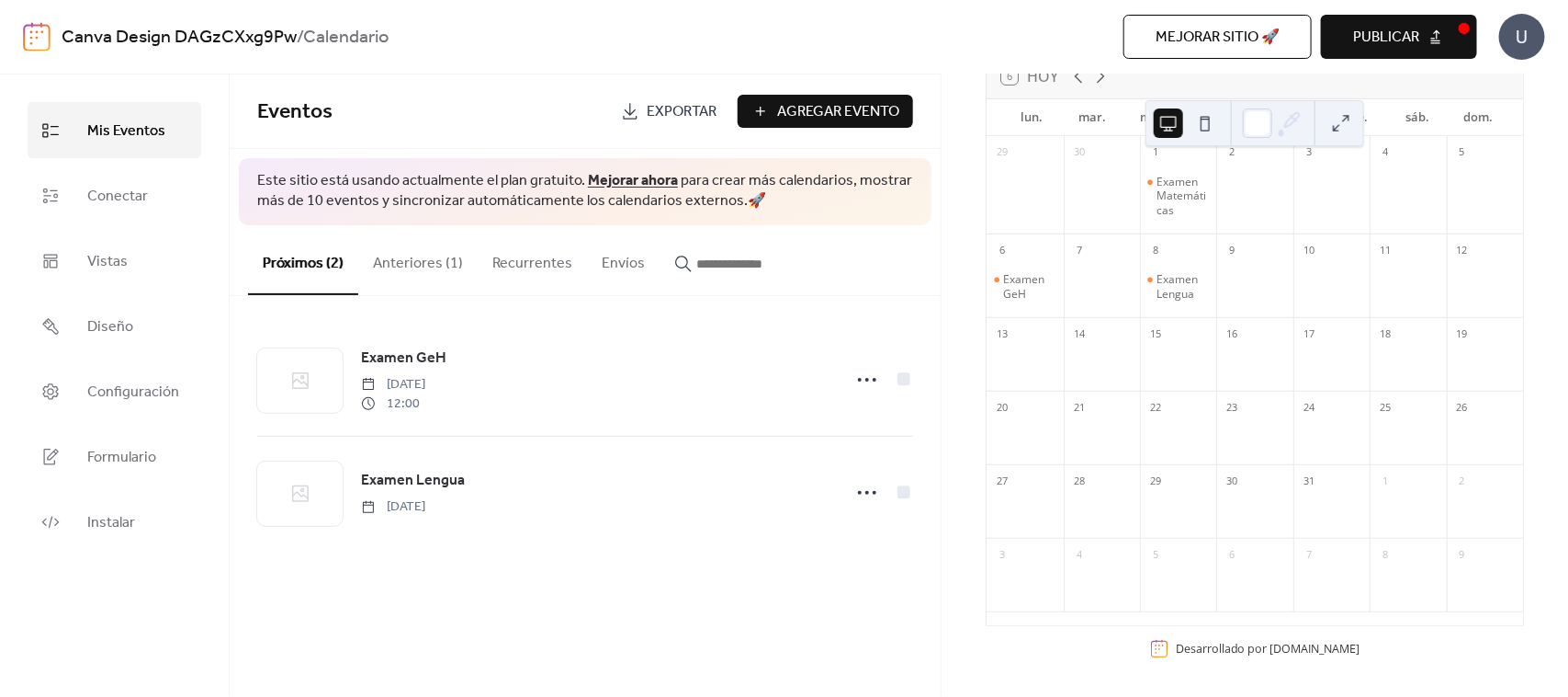
scroll to position [147, 0]
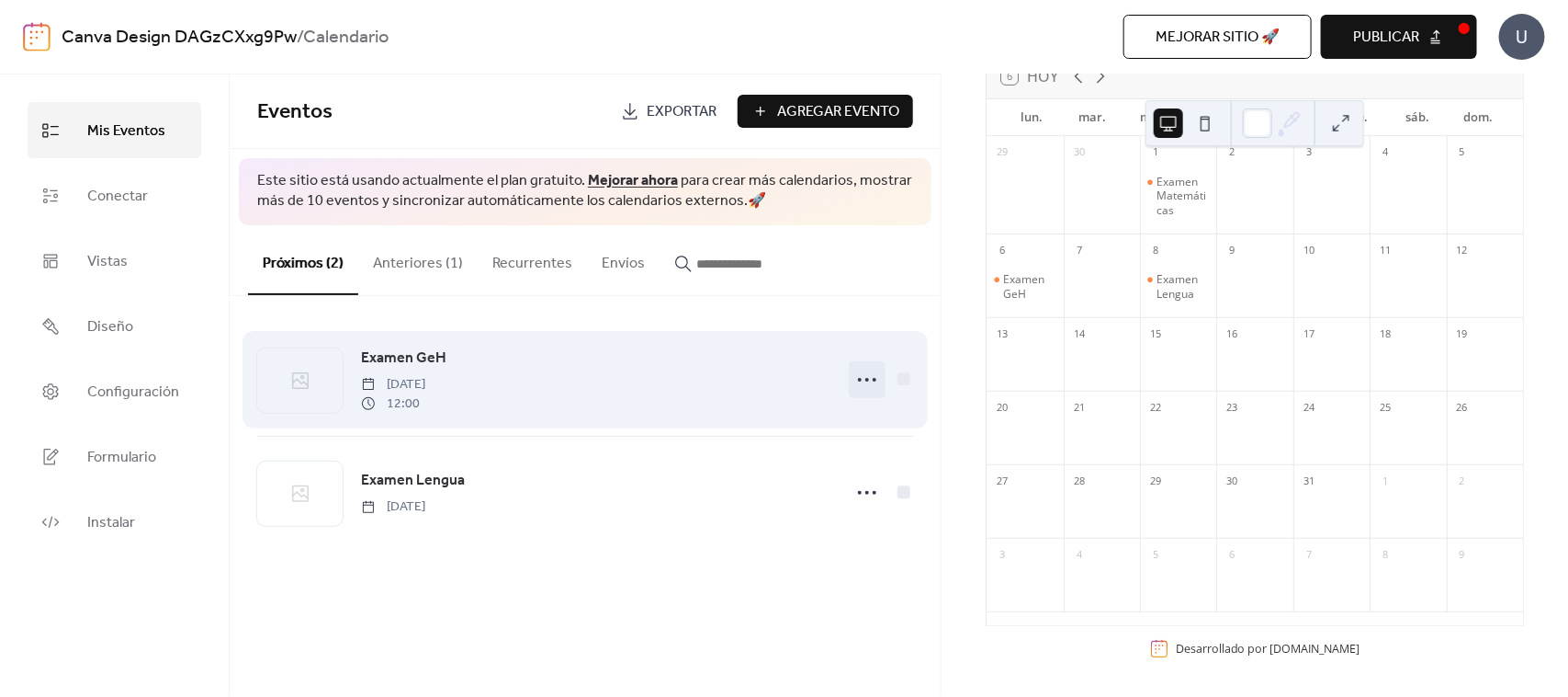
click at [873, 375] on icon at bounding box center [867, 380] width 30 height 30
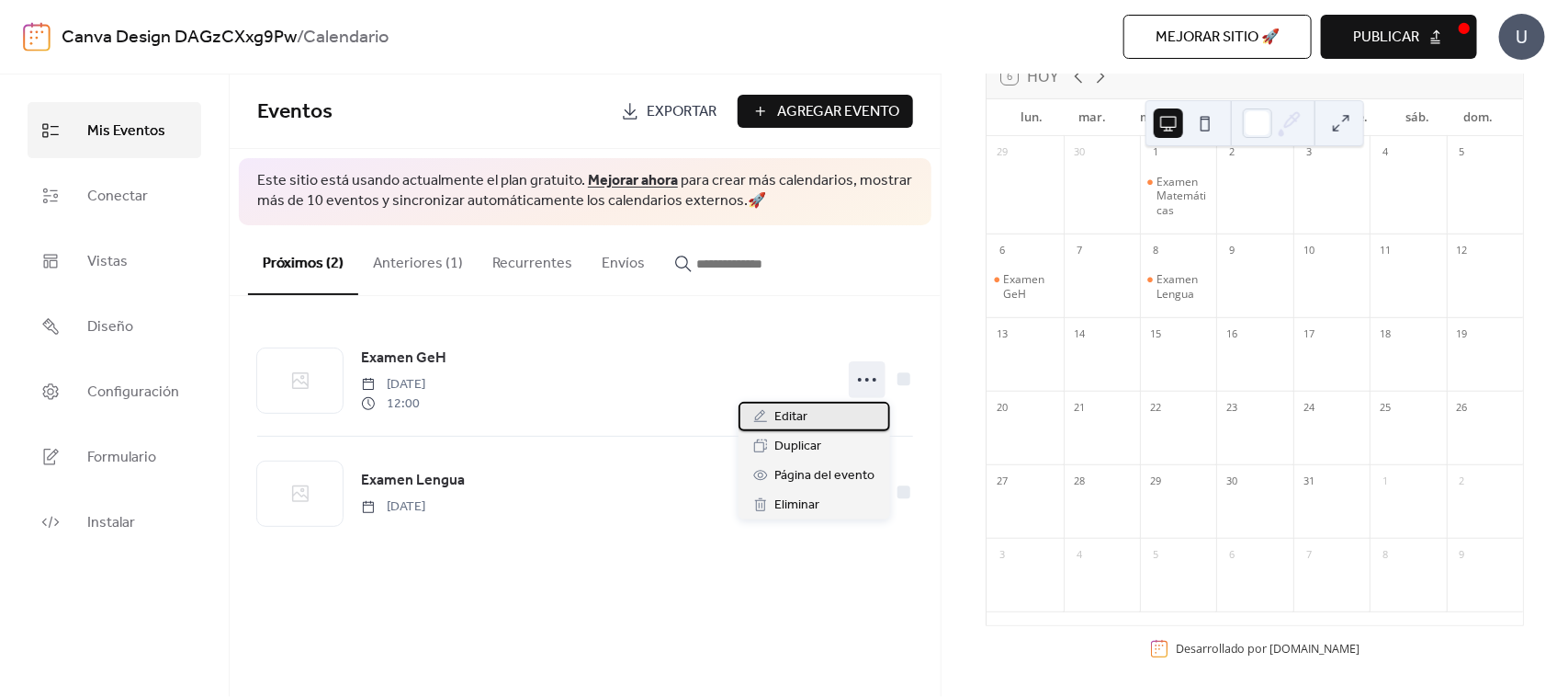
click at [827, 407] on div "Editar" at bounding box center [814, 416] width 152 height 30
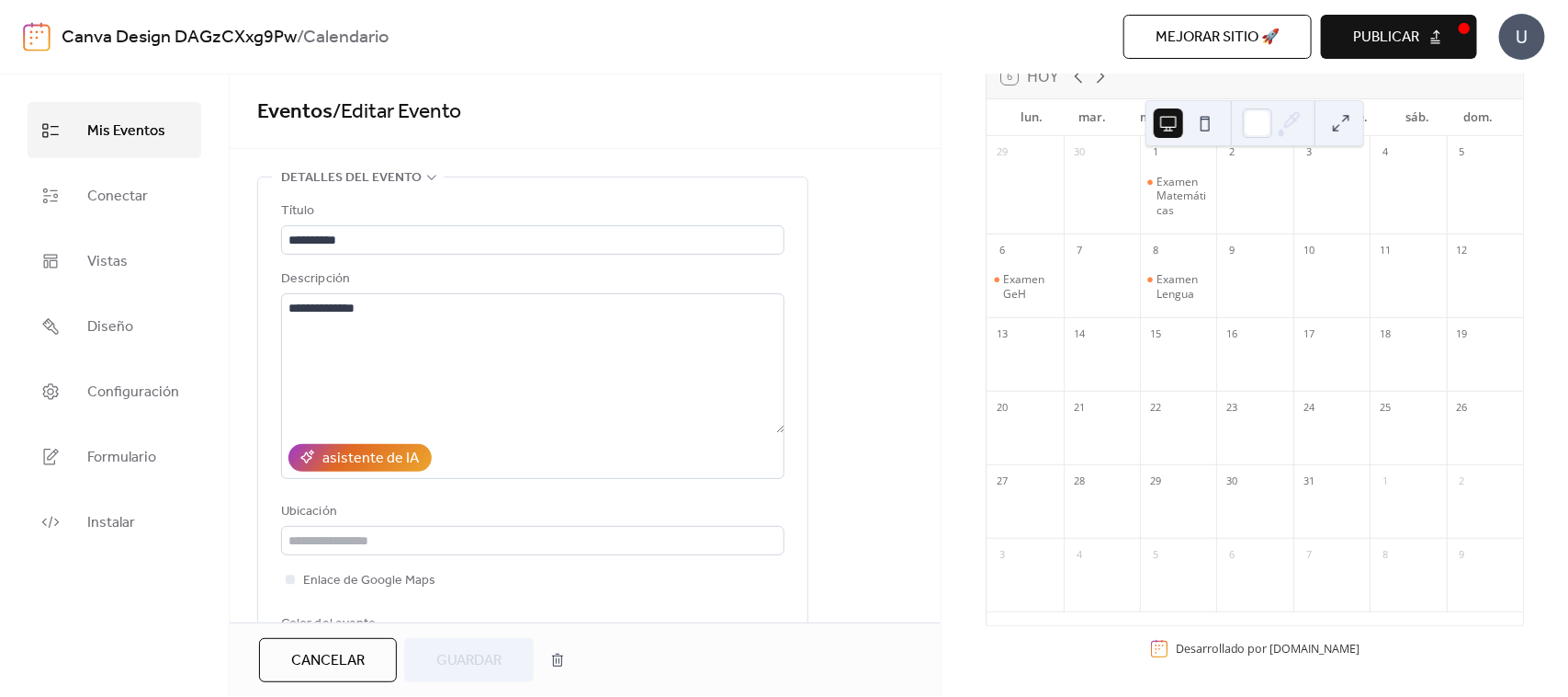
click at [947, 456] on div "[DATE] 6 [DATE] lun. mar. mié. jue. vie. sáb. dom. 29 30 1 Examen Matemáticas 2…" at bounding box center [1255, 385] width 626 height 622
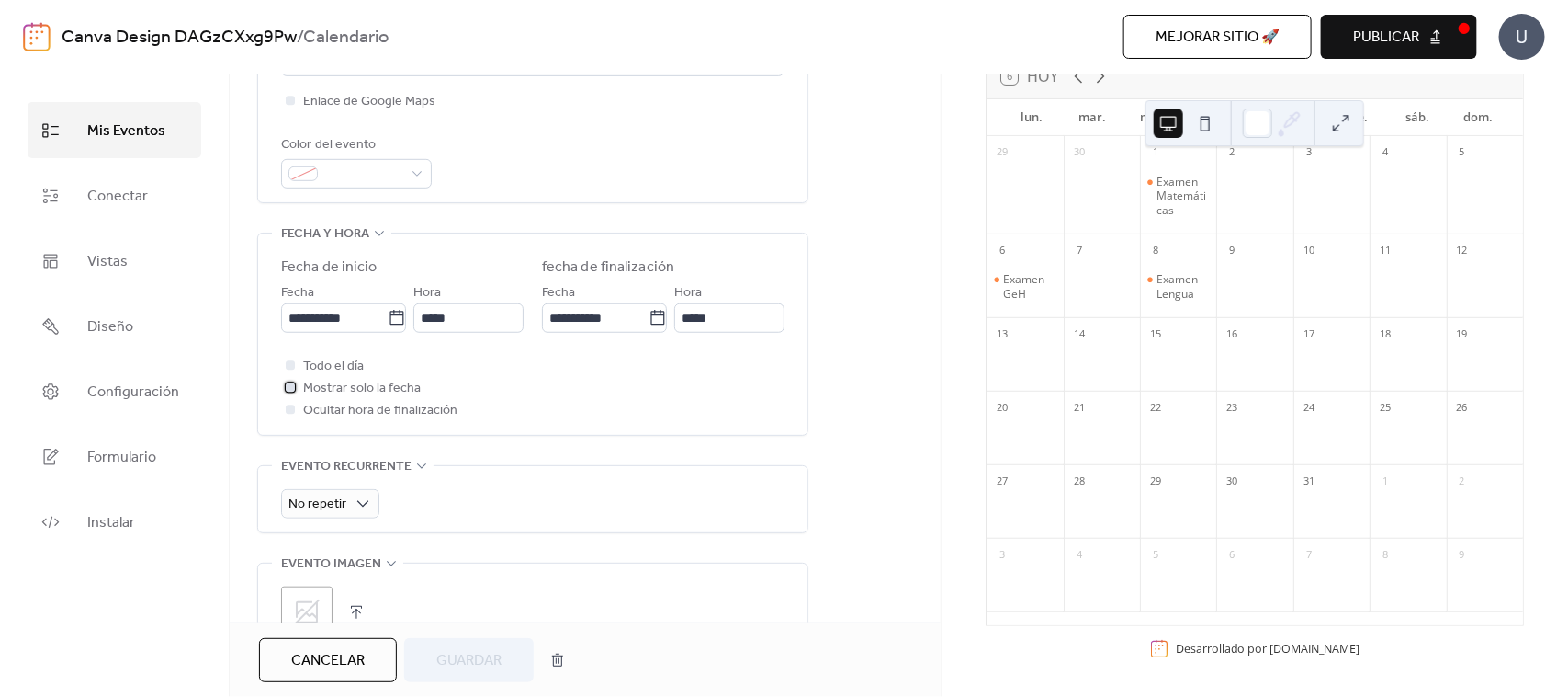
click at [329, 388] on span "Mostrar solo la fecha" at bounding box center [362, 389] width 118 height 22
click at [433, 557] on button "Guardar" at bounding box center [469, 659] width 130 height 44
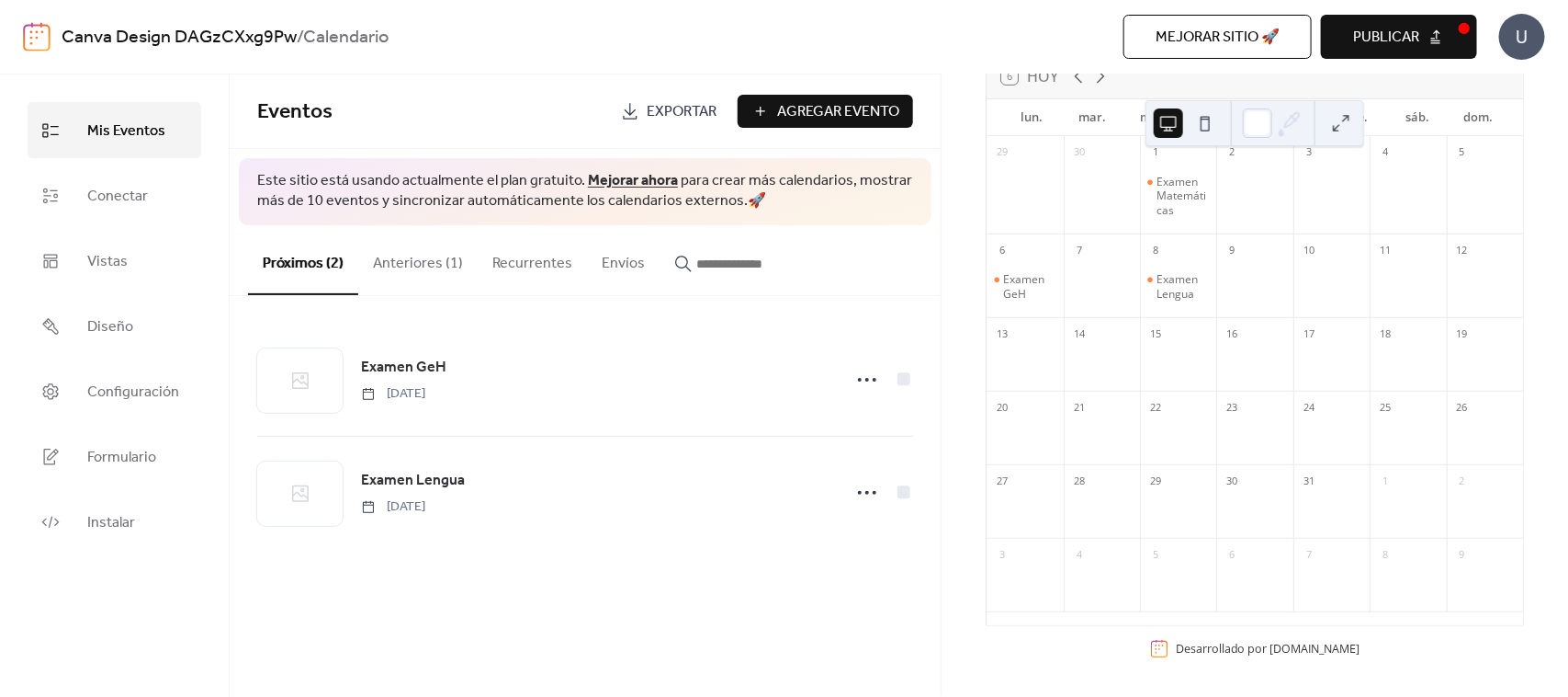
click at [359, 253] on button "Anteriores (1)" at bounding box center [417, 259] width 119 height 68
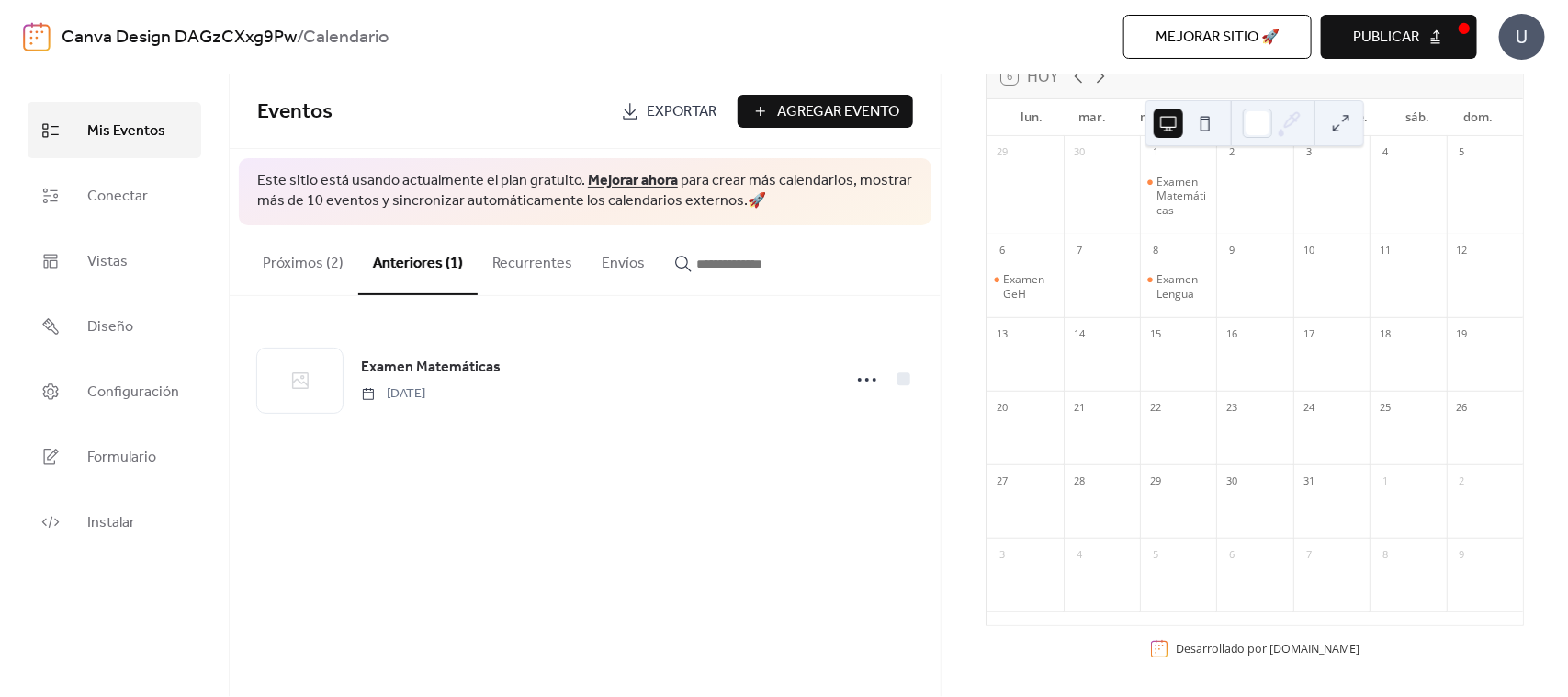
click at [300, 253] on button "Próximos (2)" at bounding box center [302, 259] width 110 height 68
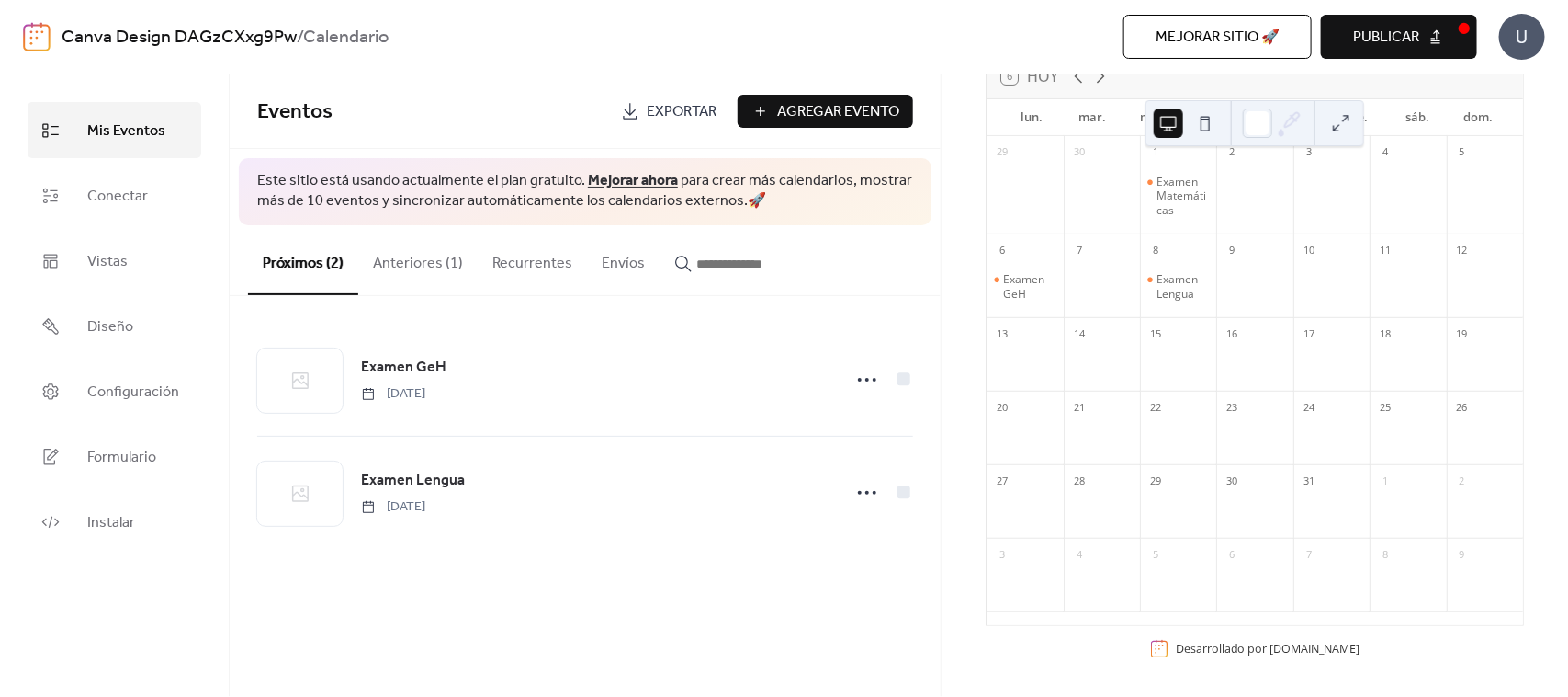
click at [823, 120] on span "Agregar Evento" at bounding box center [838, 112] width 122 height 22
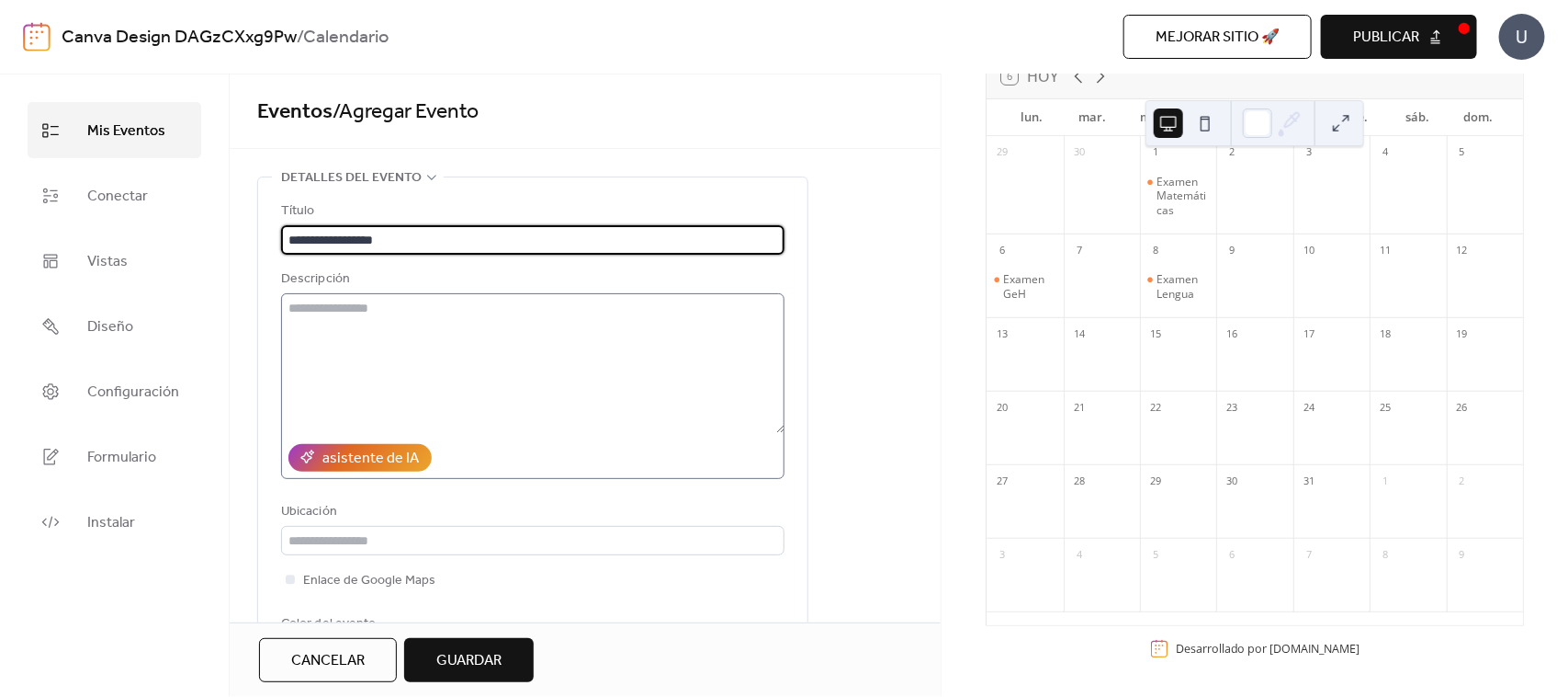
type input "**********"
click at [409, 319] on textarea at bounding box center [533, 363] width 504 height 140
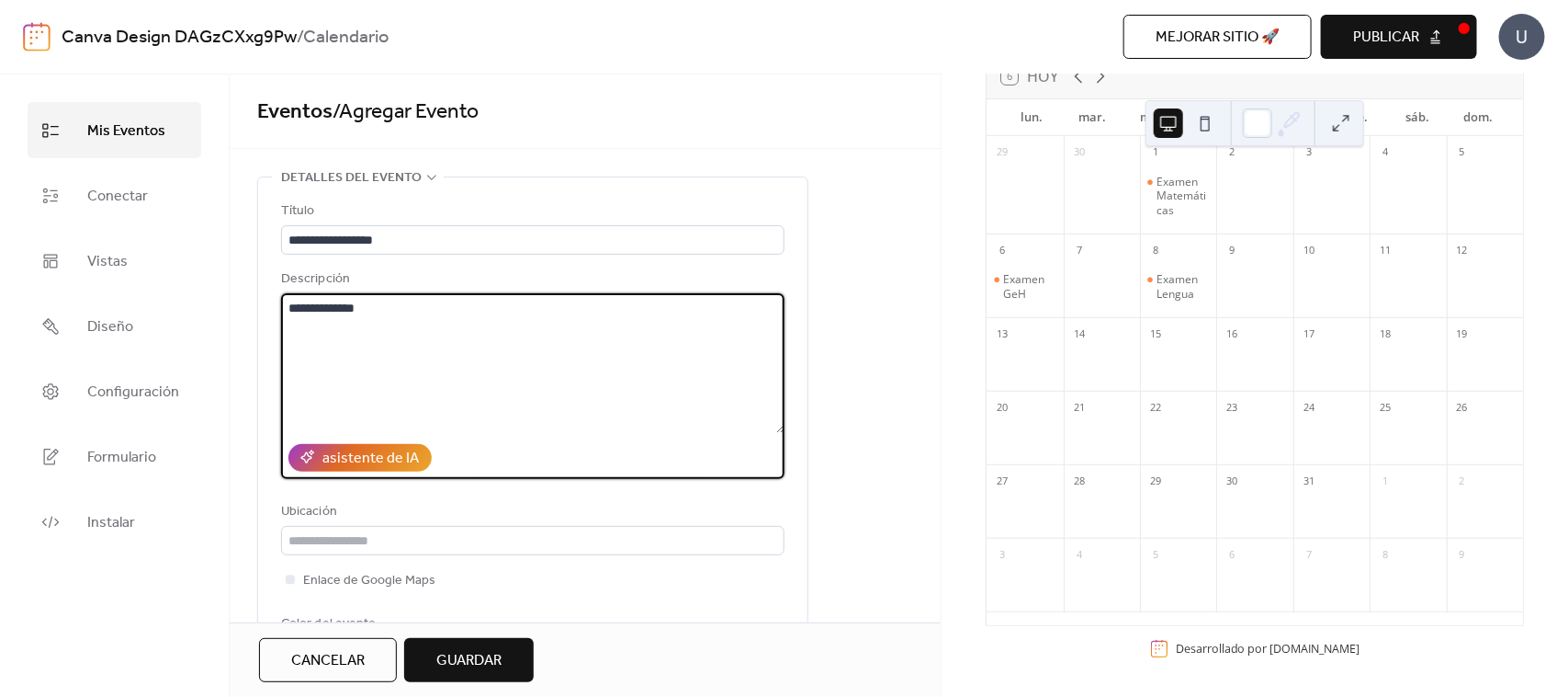
type textarea "**********"
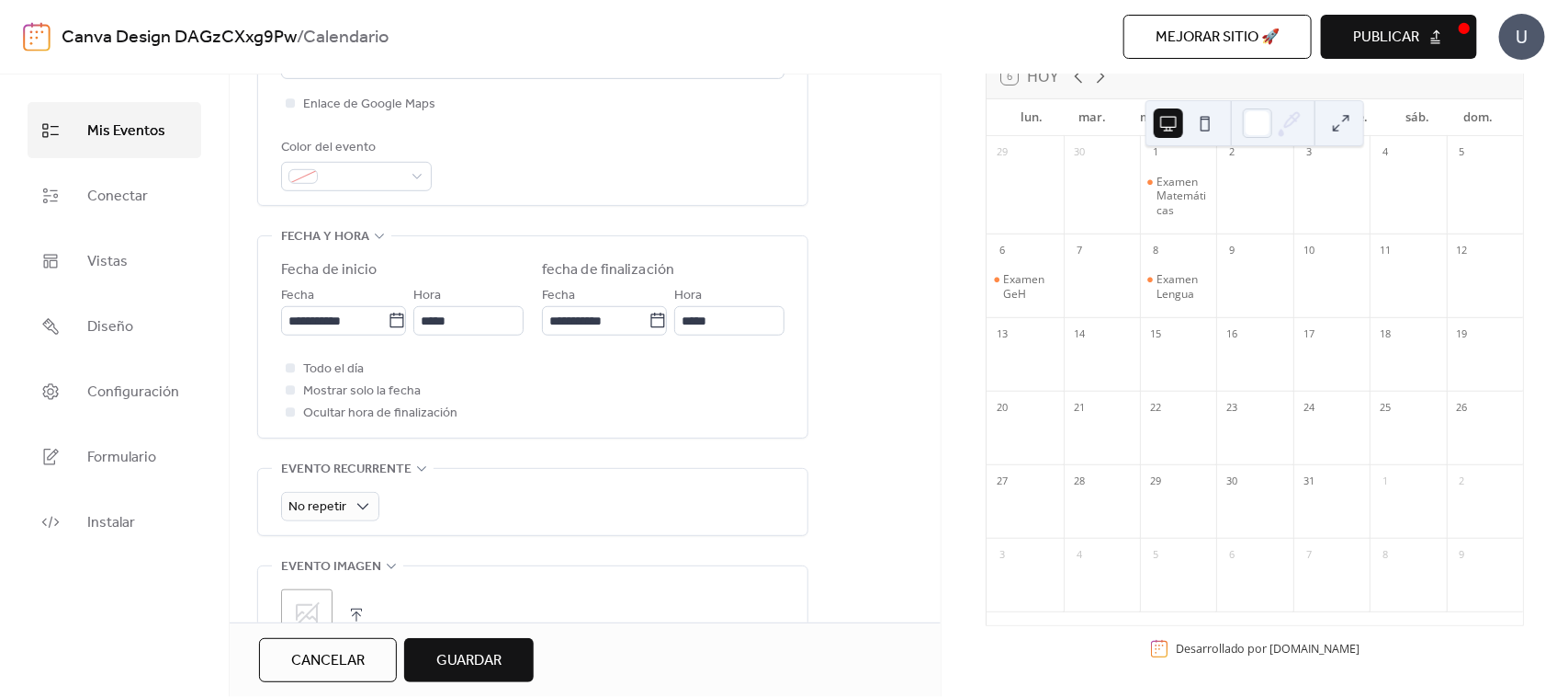
scroll to position [479, 0]
click at [378, 387] on span "Mostrar solo la fecha" at bounding box center [362, 389] width 118 height 22
click at [457, 557] on span "Guardar" at bounding box center [469, 660] width 65 height 22
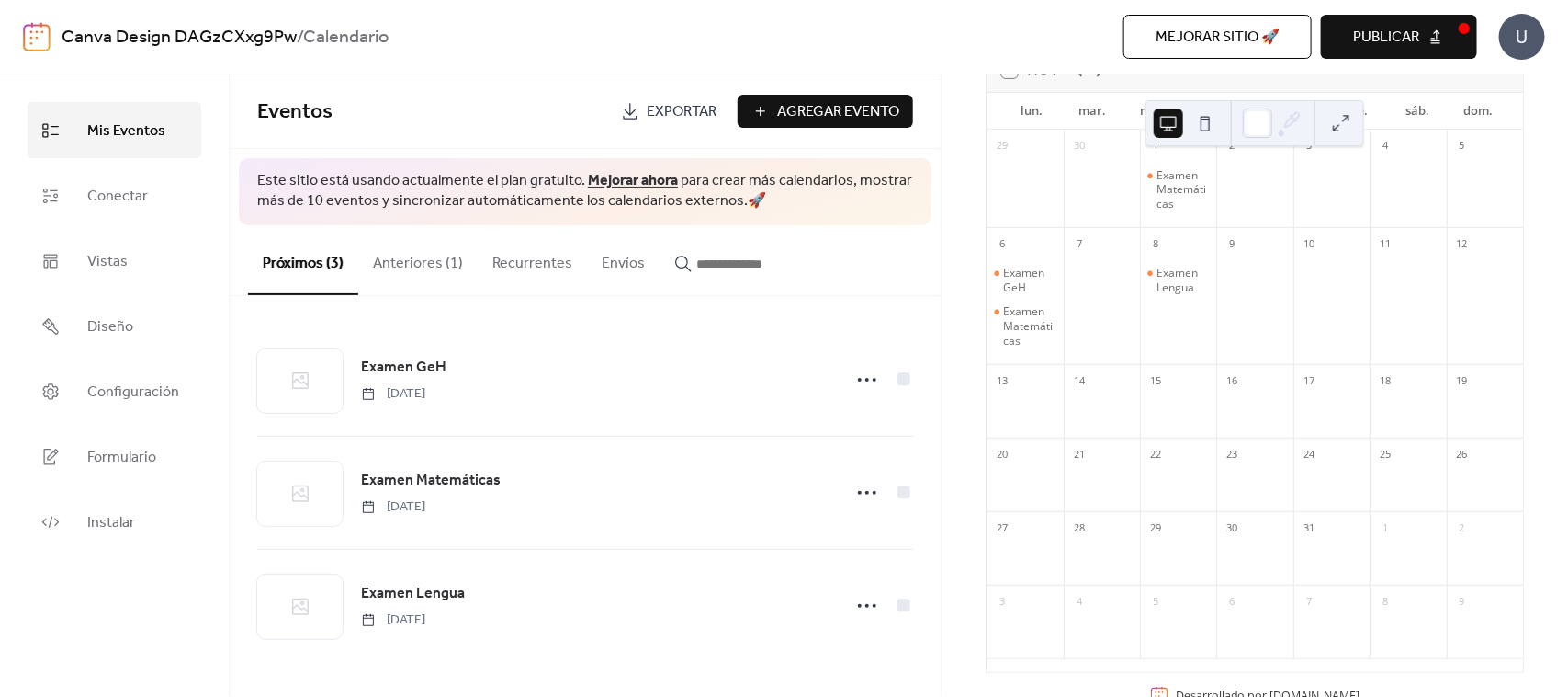
click at [1191, 306] on div "Examen Lengua" at bounding box center [1177, 307] width 76 height 101
click at [1254, 48] on button "Publicar" at bounding box center [1400, 37] width 157 height 44
click at [1254, 46] on div "Mejorar sitio 🚀 vista previa Publicar" at bounding box center [1119, 37] width 716 height 44
click at [1254, 159] on div "[DATE] 6 [DATE] lun. mar. mié. jue. vie. sáb. dom. 29 30 1 Examen Matemáticas 2…" at bounding box center [1255, 369] width 568 height 689
click at [1254, 99] on div "[DATE] 6 [DATE] lun. mar. mié. jue. vie. sáb. dom. 29 30 1 Examen Matemáticas 2…" at bounding box center [1255, 385] width 626 height 622
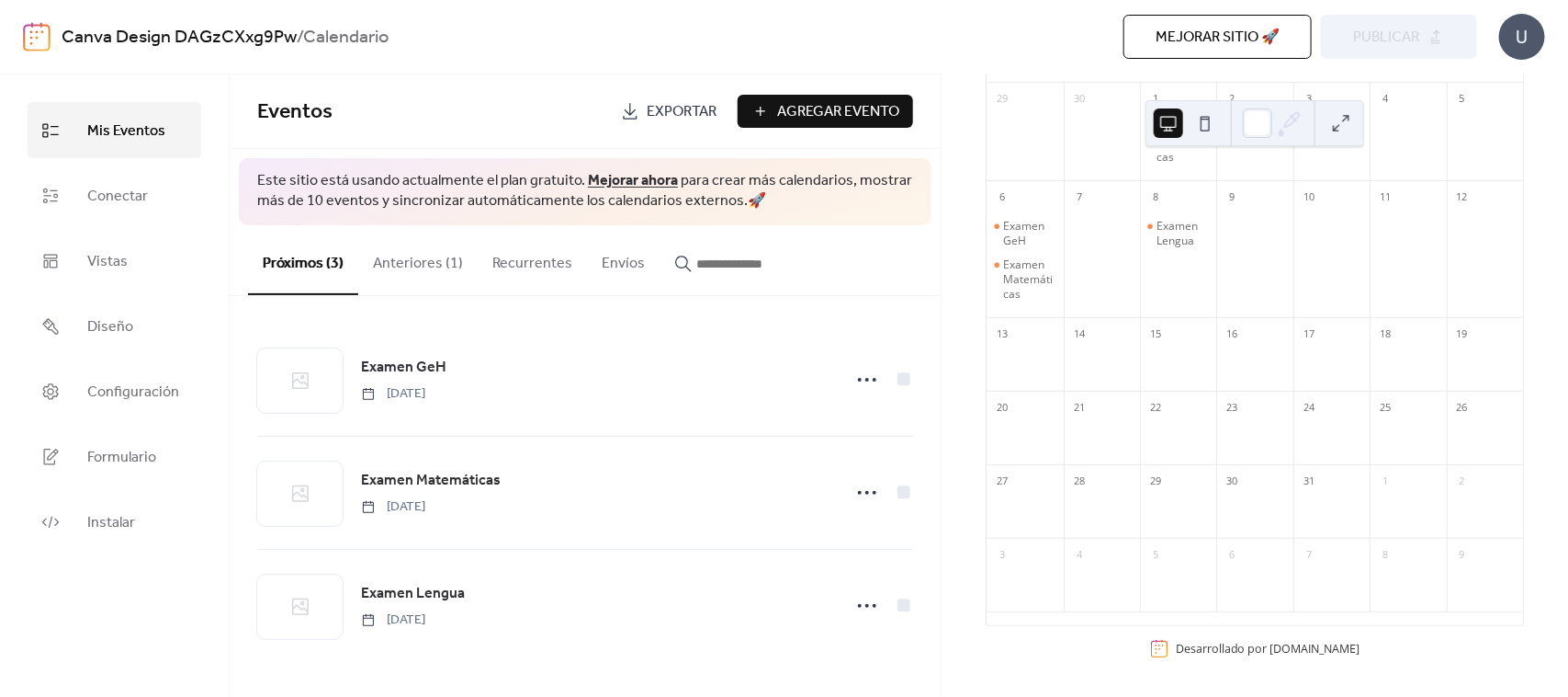
scroll to position [205, 0]
click at [167, 513] on link "Instalar" at bounding box center [114, 522] width 173 height 57
